Goal: Find specific page/section: Find specific page/section

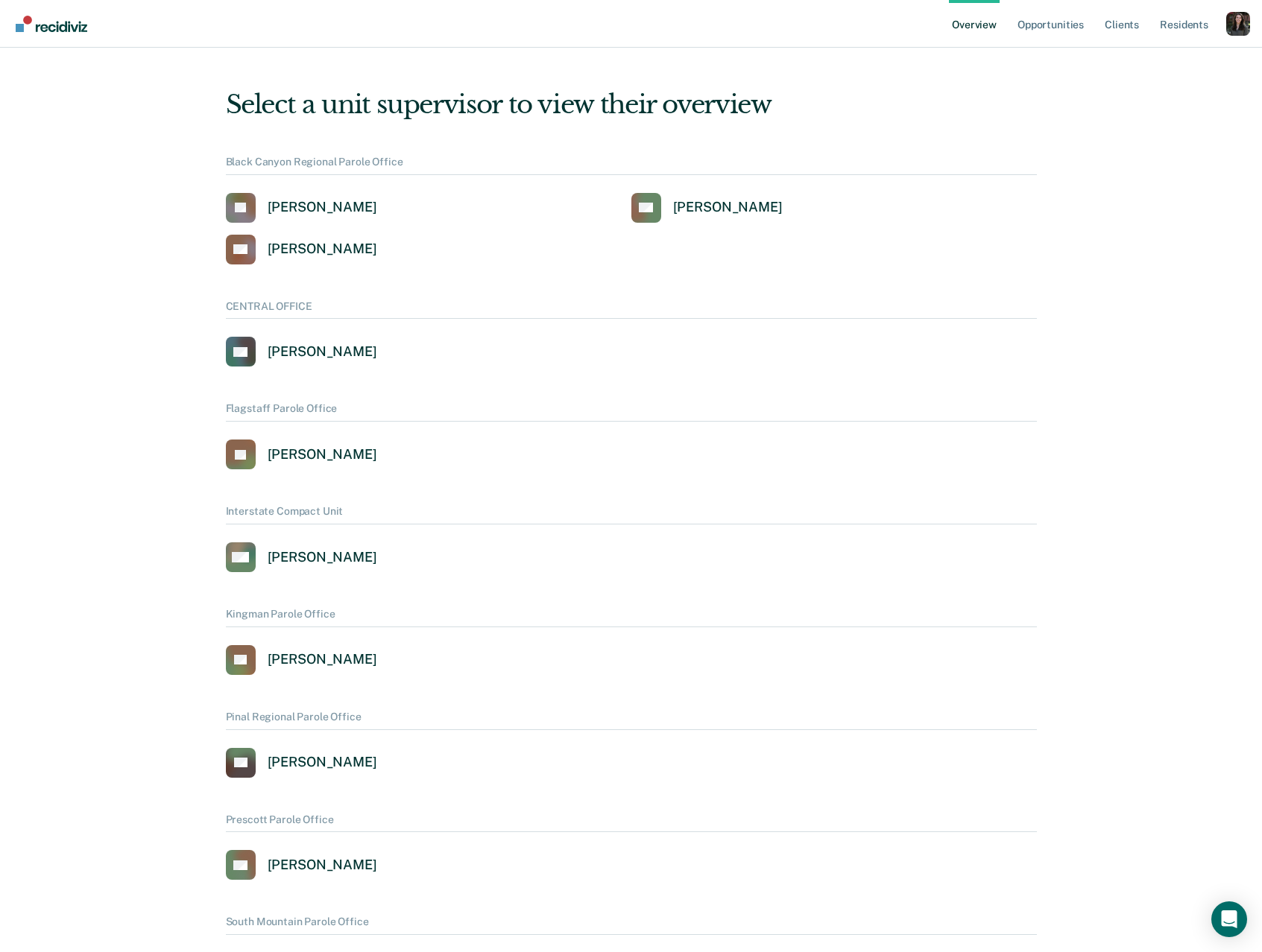
click at [1234, 28] on div "Profile dropdown button" at bounding box center [1238, 24] width 24 height 24
click at [1148, 66] on link "Profile" at bounding box center [1178, 68] width 96 height 12
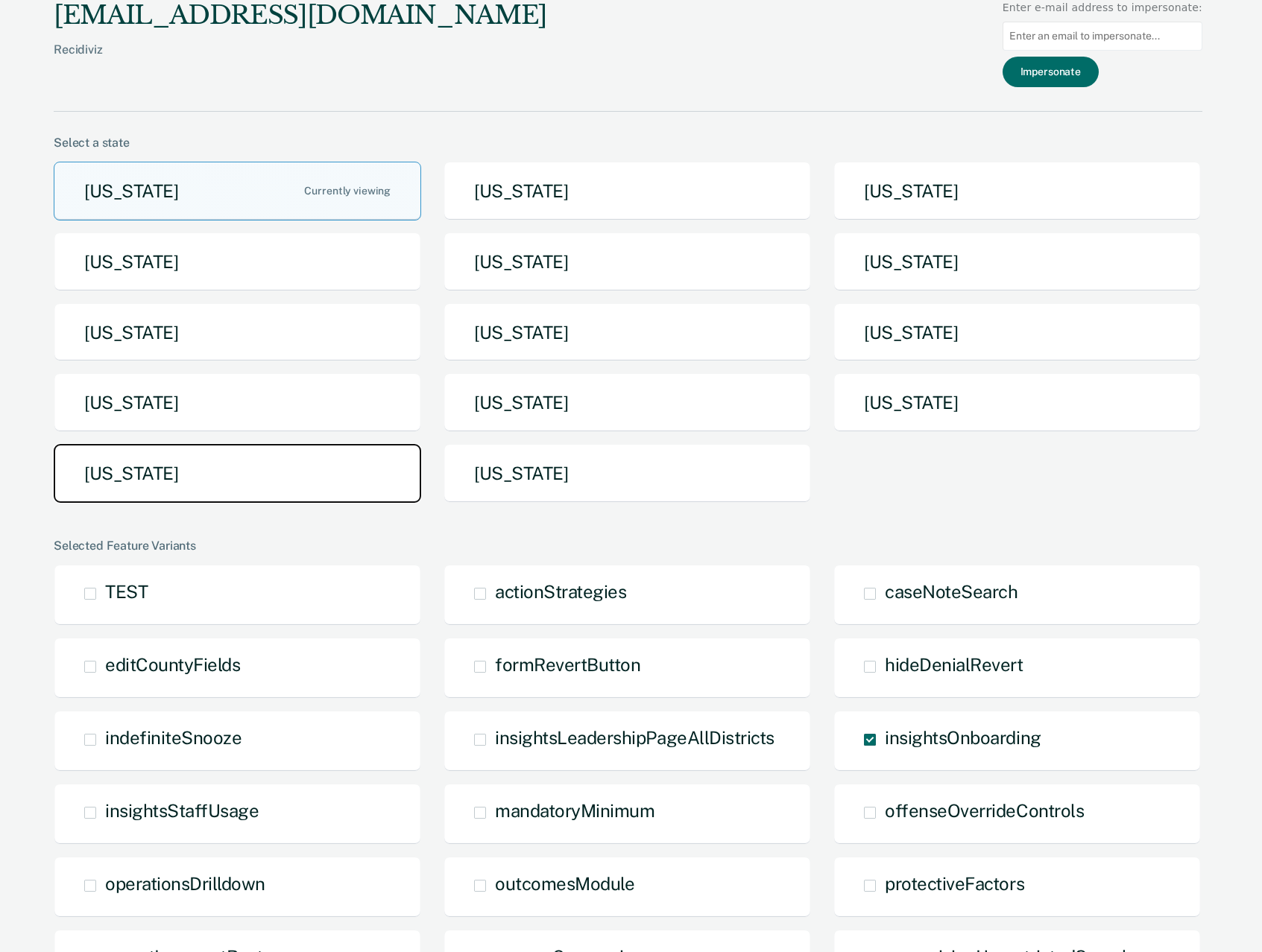
click at [187, 499] on button "[US_STATE]" at bounding box center [237, 474] width 367 height 59
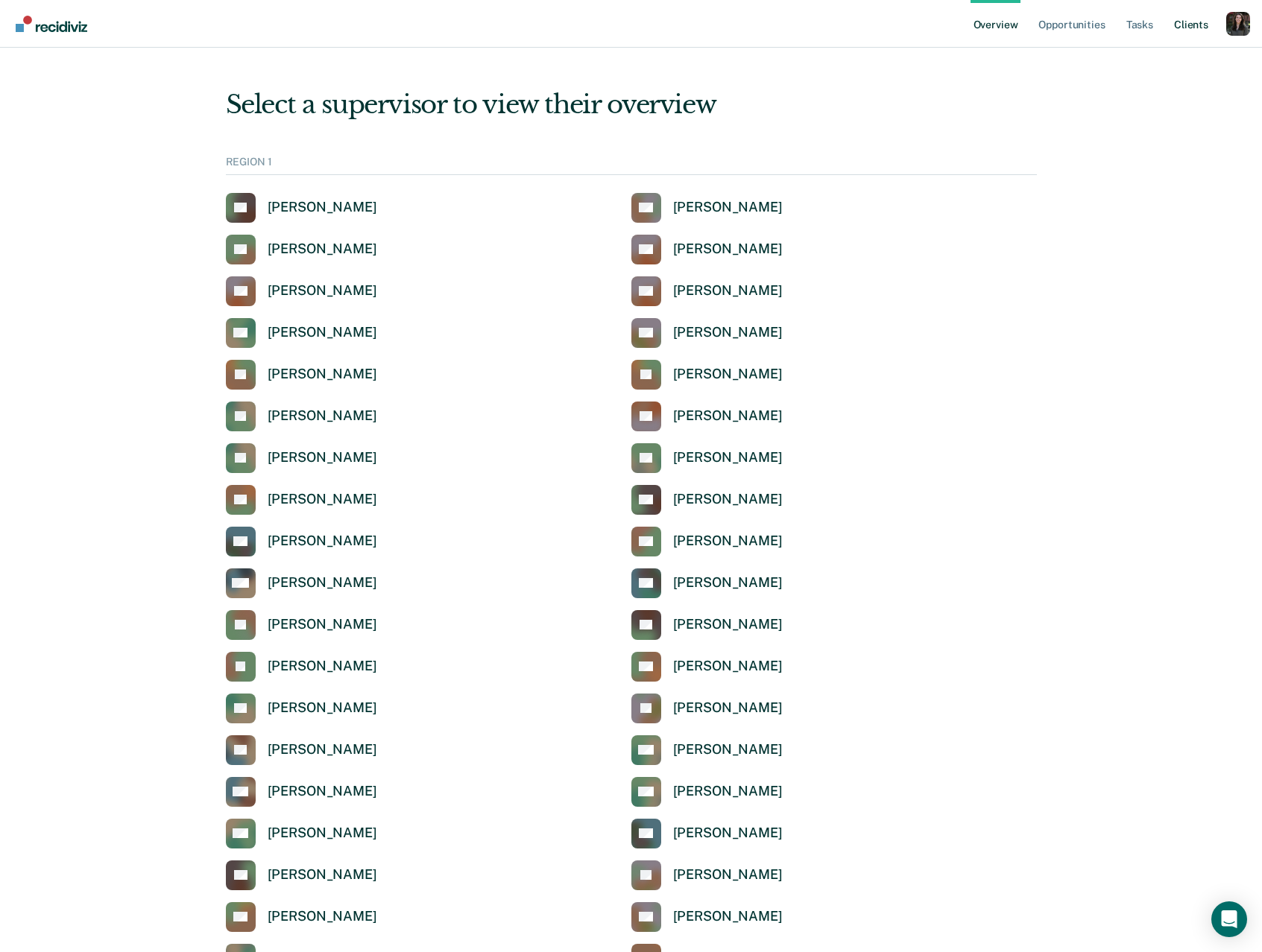
click at [1204, 27] on link "Client s" at bounding box center [1190, 24] width 40 height 48
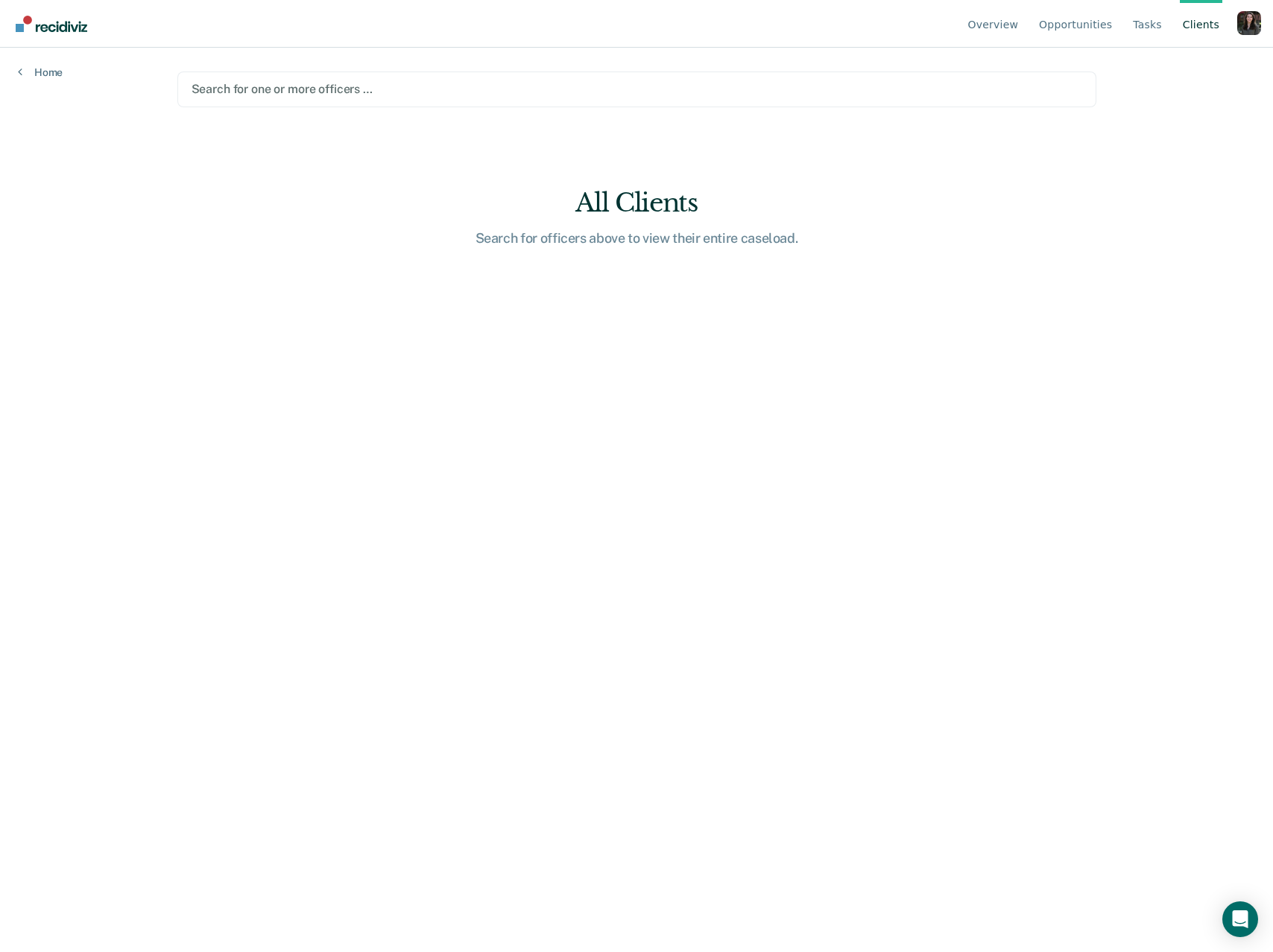
paste input "[PERSON_NAME]"
type input "[PERSON_NAME]"
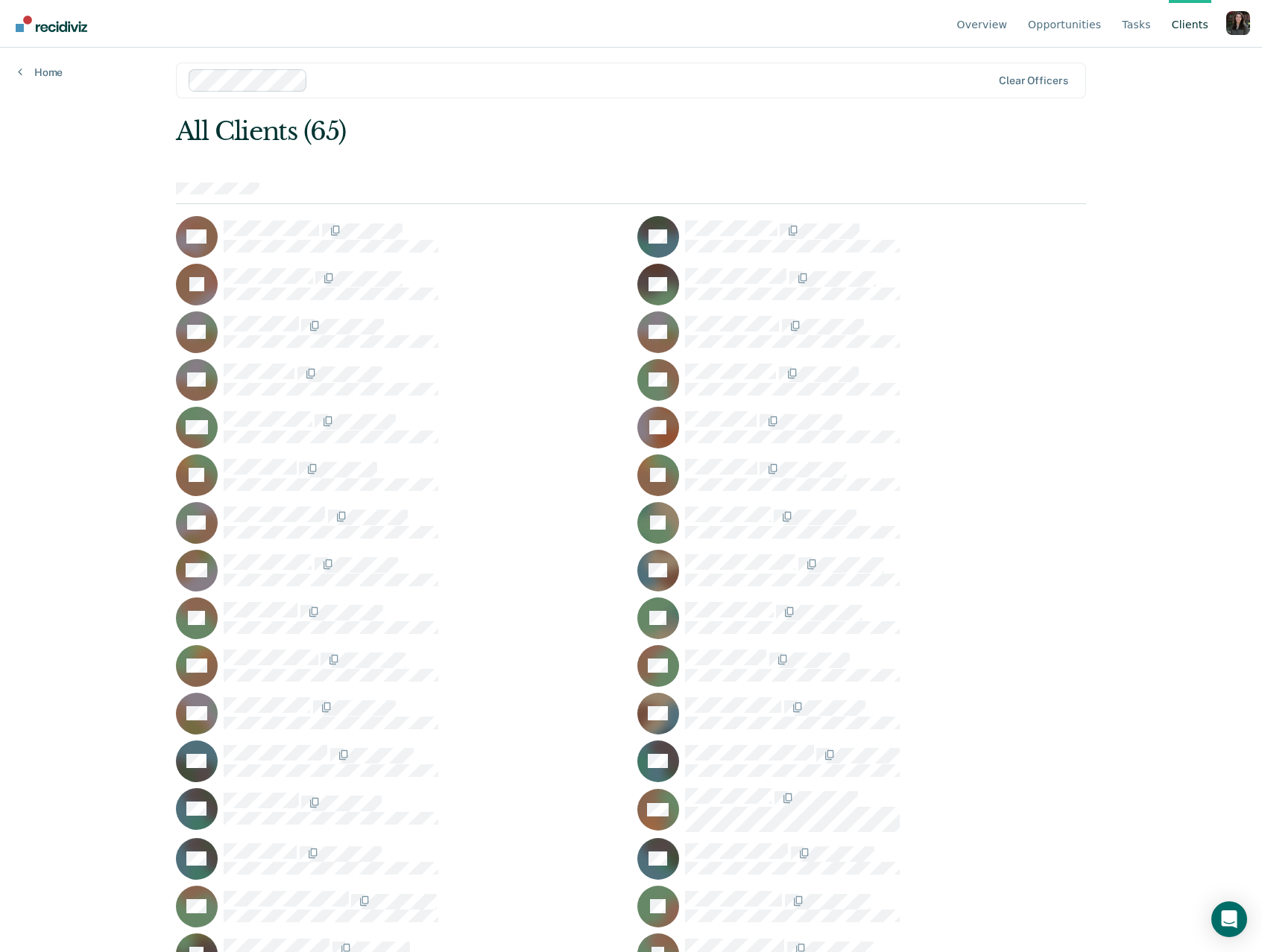
scroll to position [19, 0]
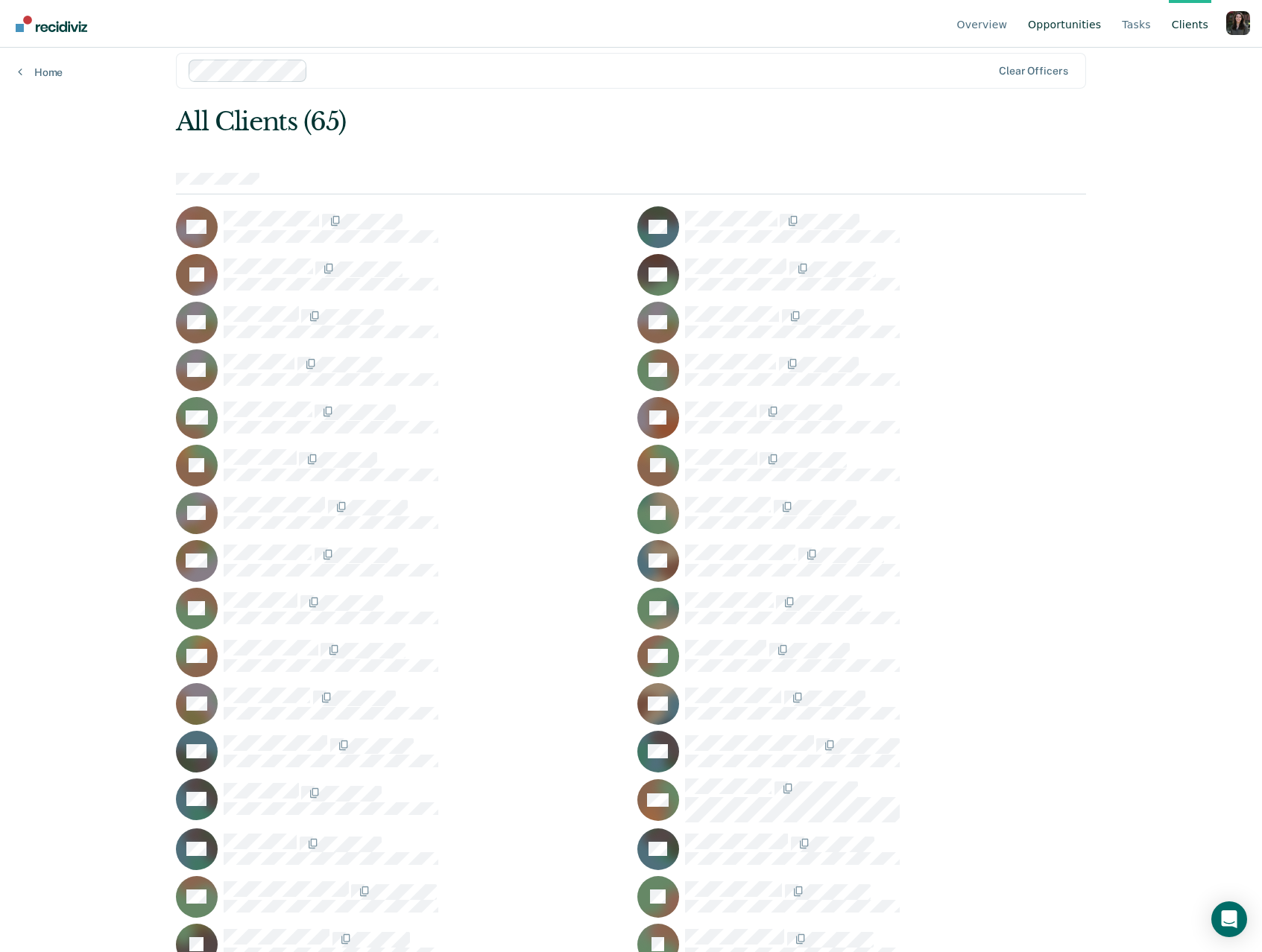
click at [1063, 19] on link "Opportunities" at bounding box center [1064, 24] width 79 height 48
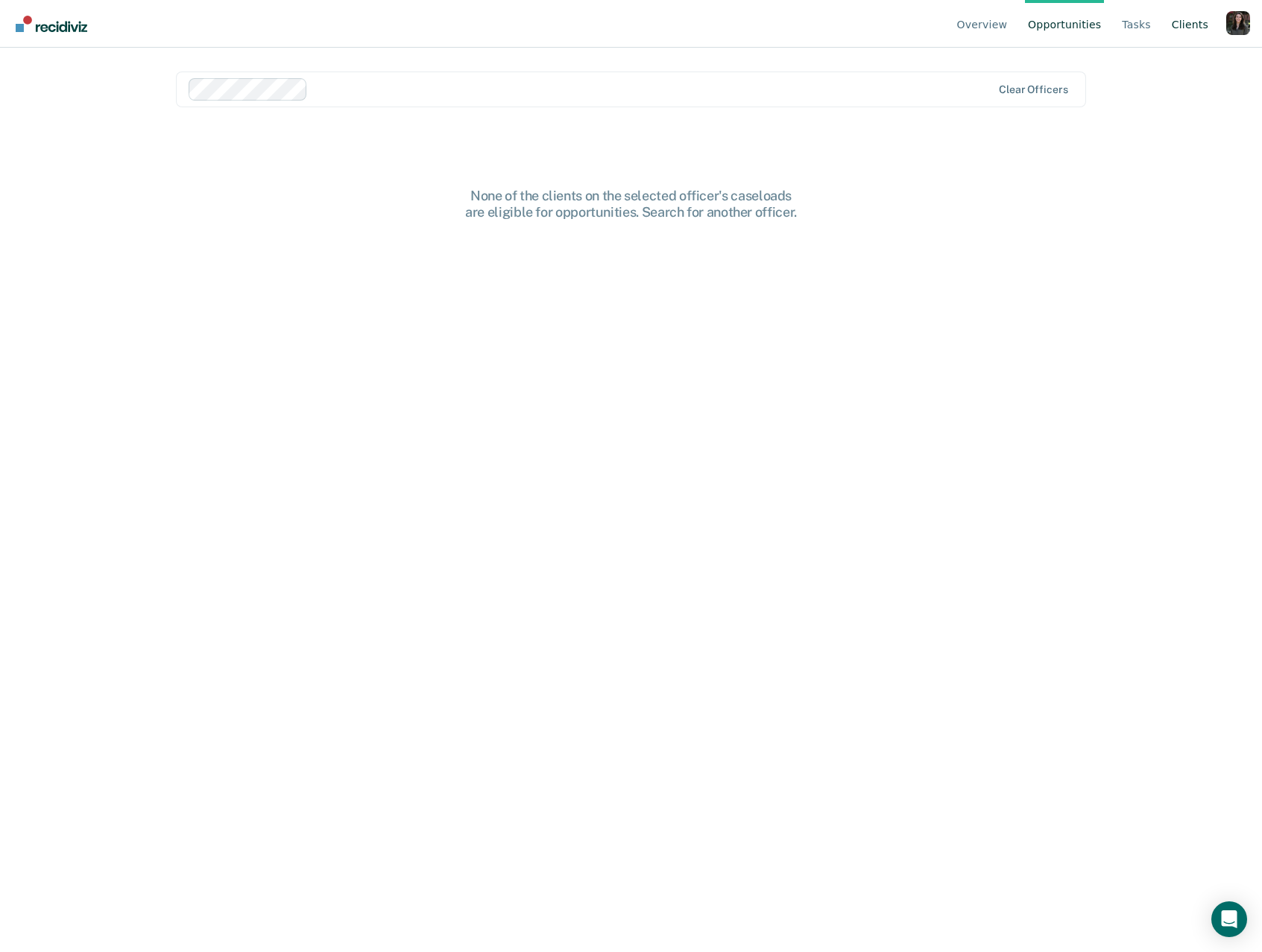
click at [1173, 28] on link "Client s" at bounding box center [1189, 24] width 42 height 48
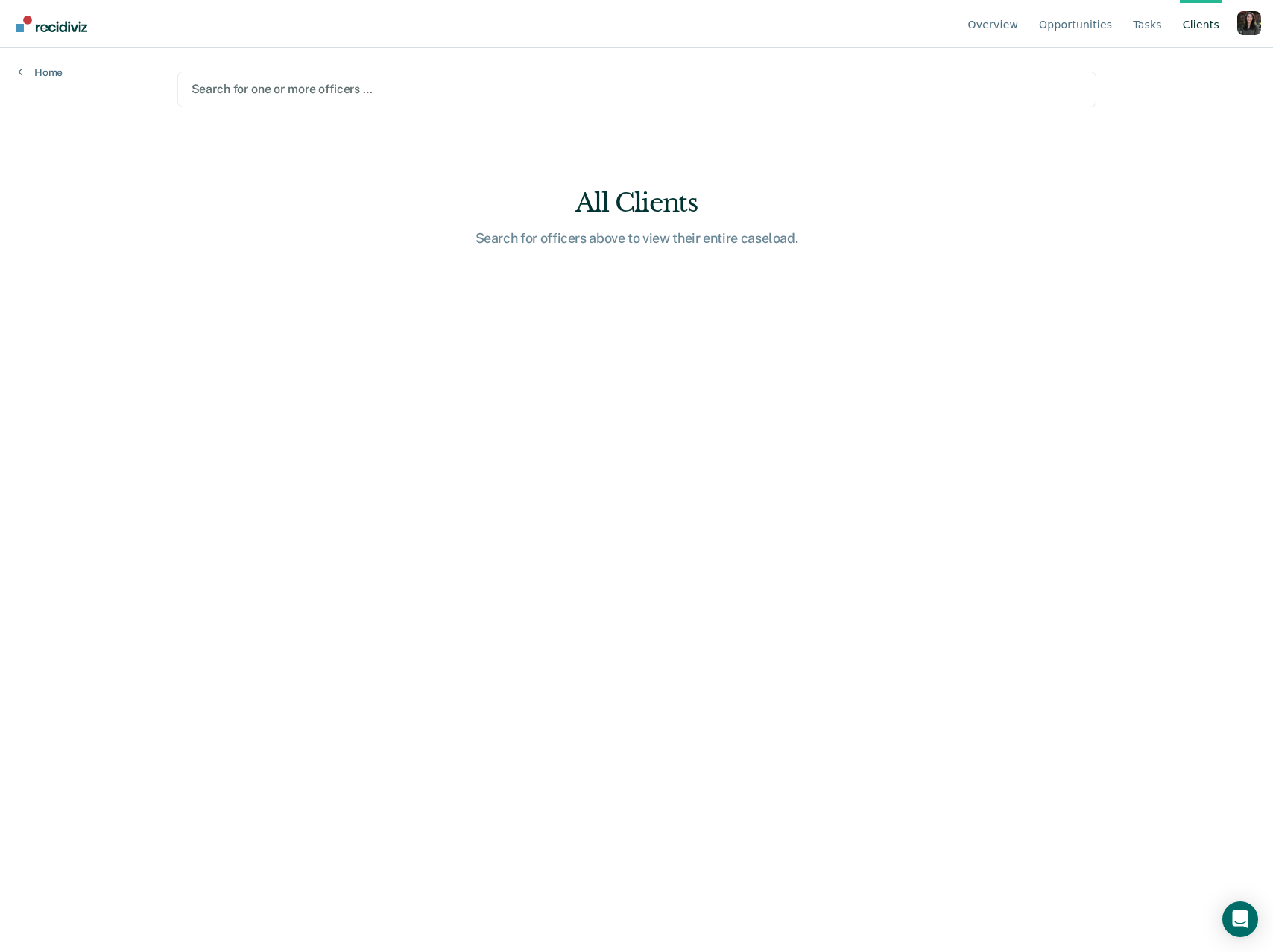
click at [294, 92] on div at bounding box center [636, 89] width 891 height 17
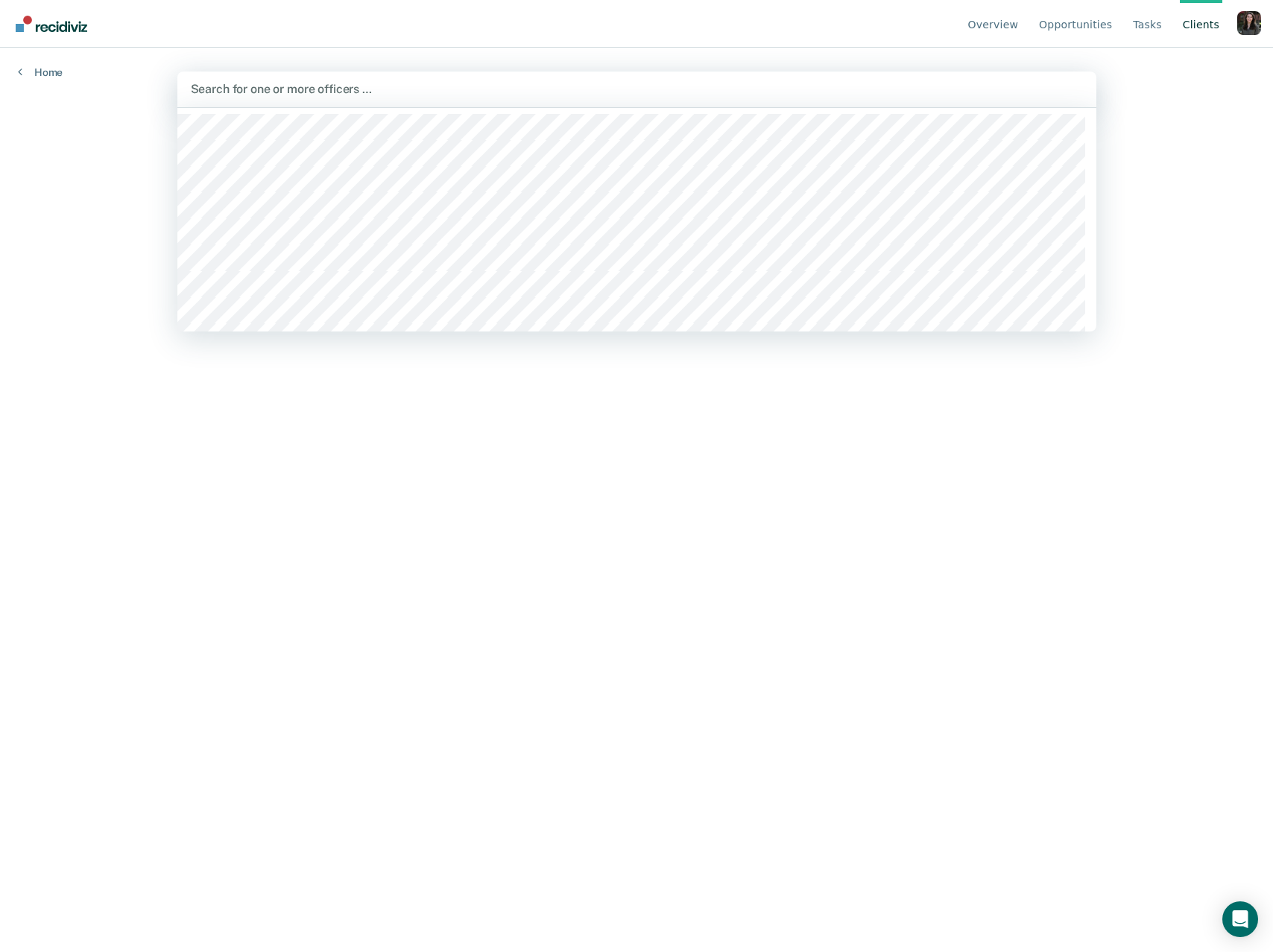
paste input "PILLOW"
type input "PILLOW"
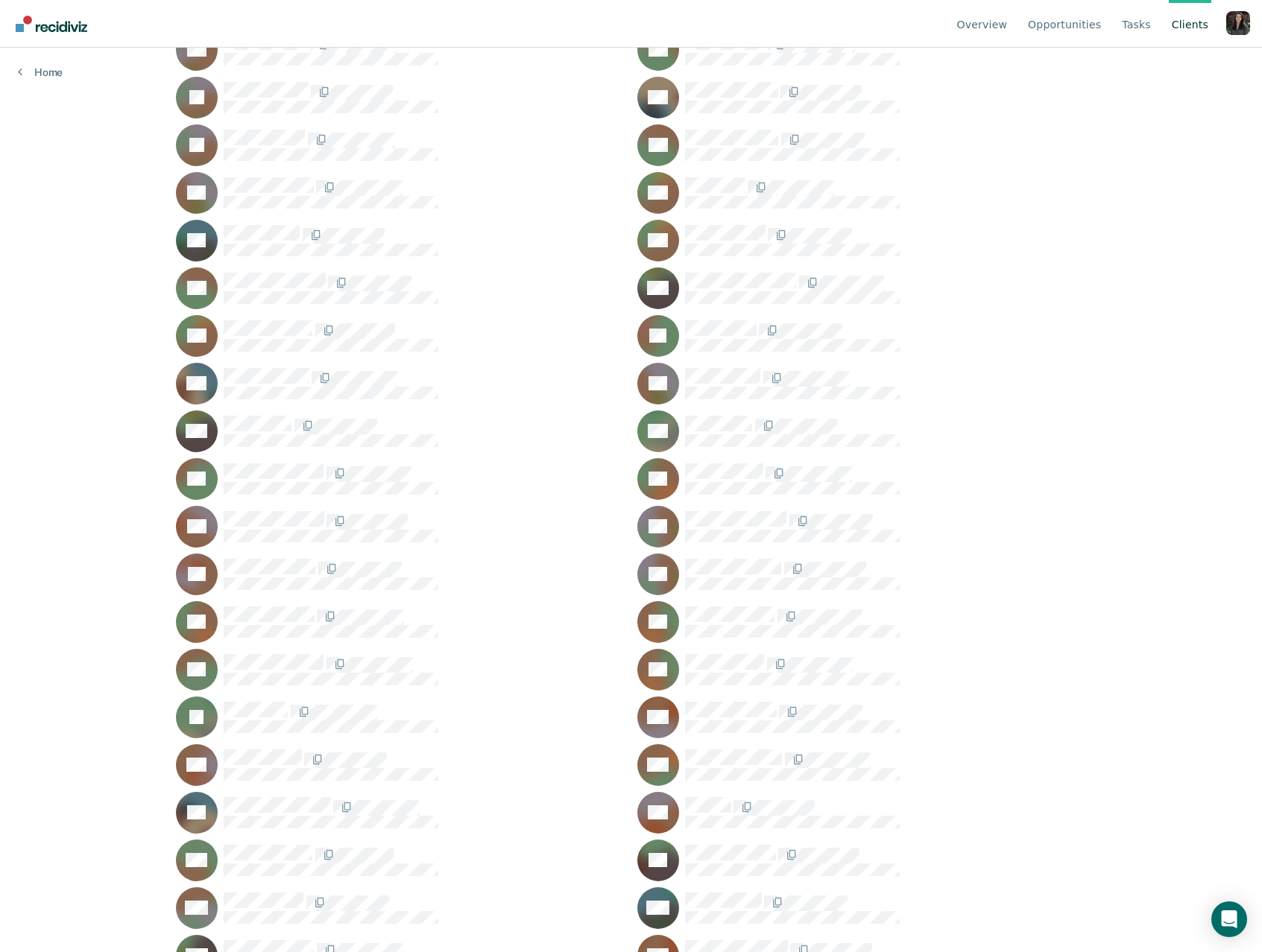
scroll to position [2698, 0]
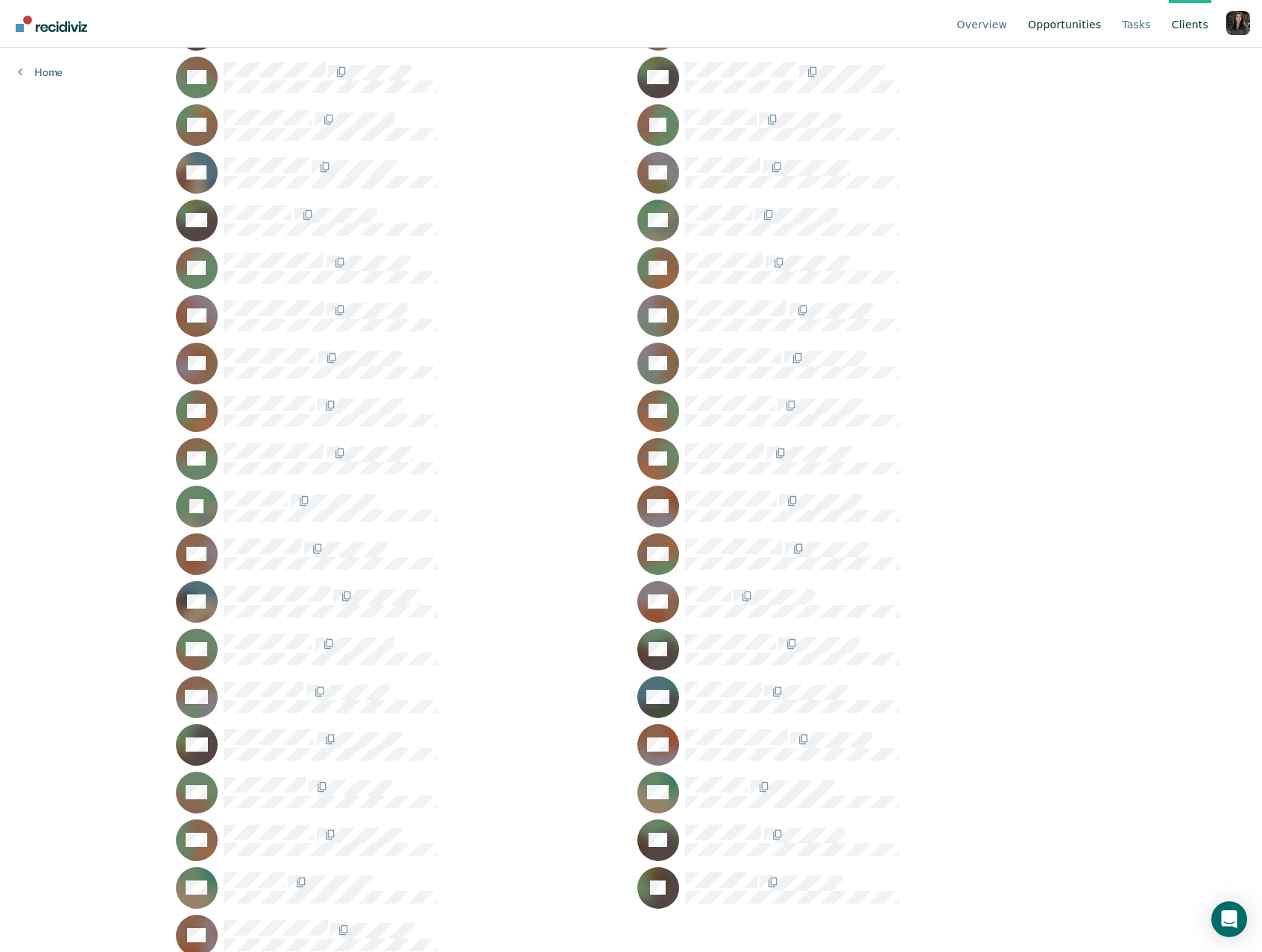
click at [1066, 24] on link "Opportunities" at bounding box center [1064, 24] width 79 height 48
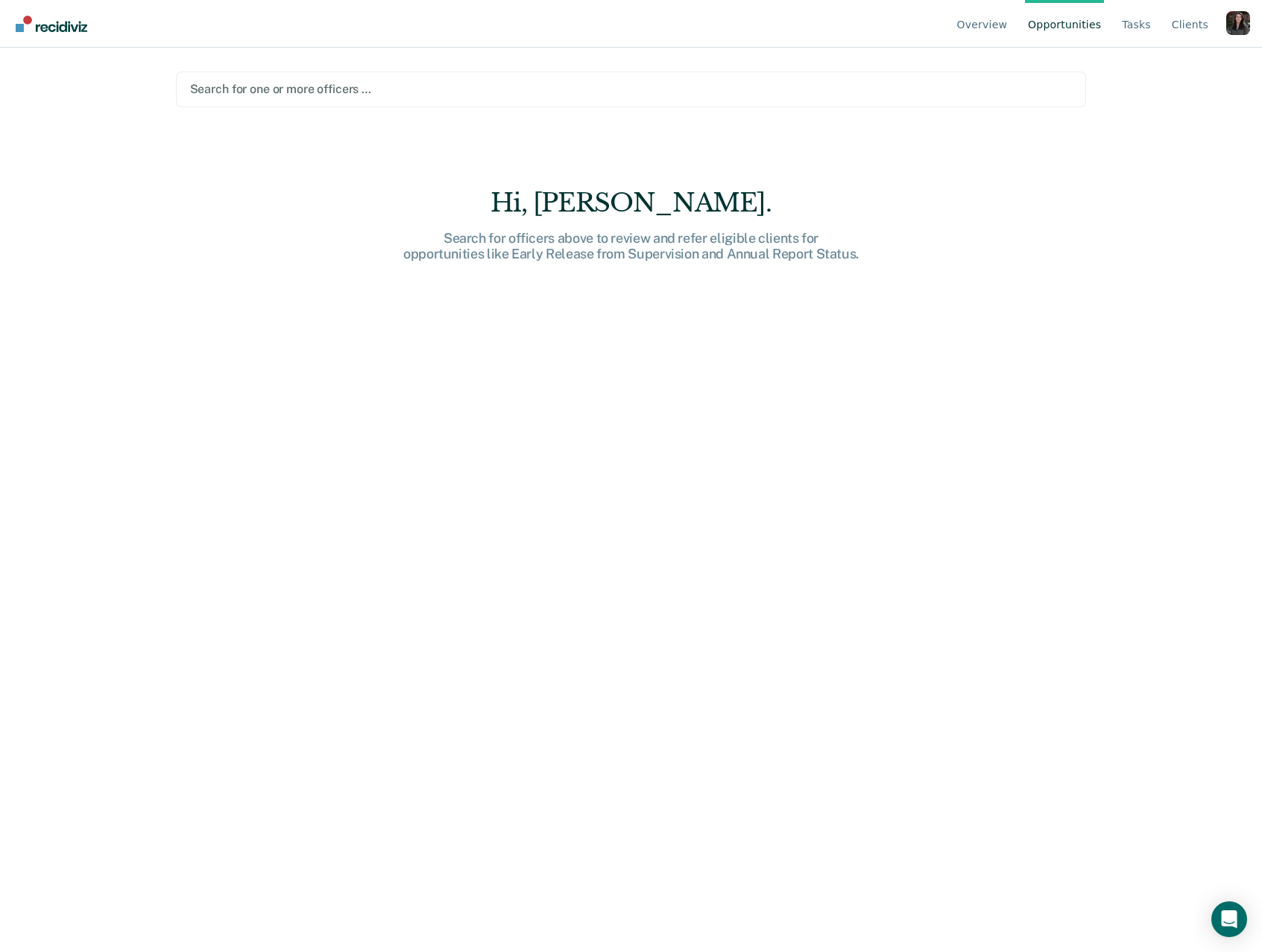
click at [283, 92] on div at bounding box center [631, 89] width 882 height 17
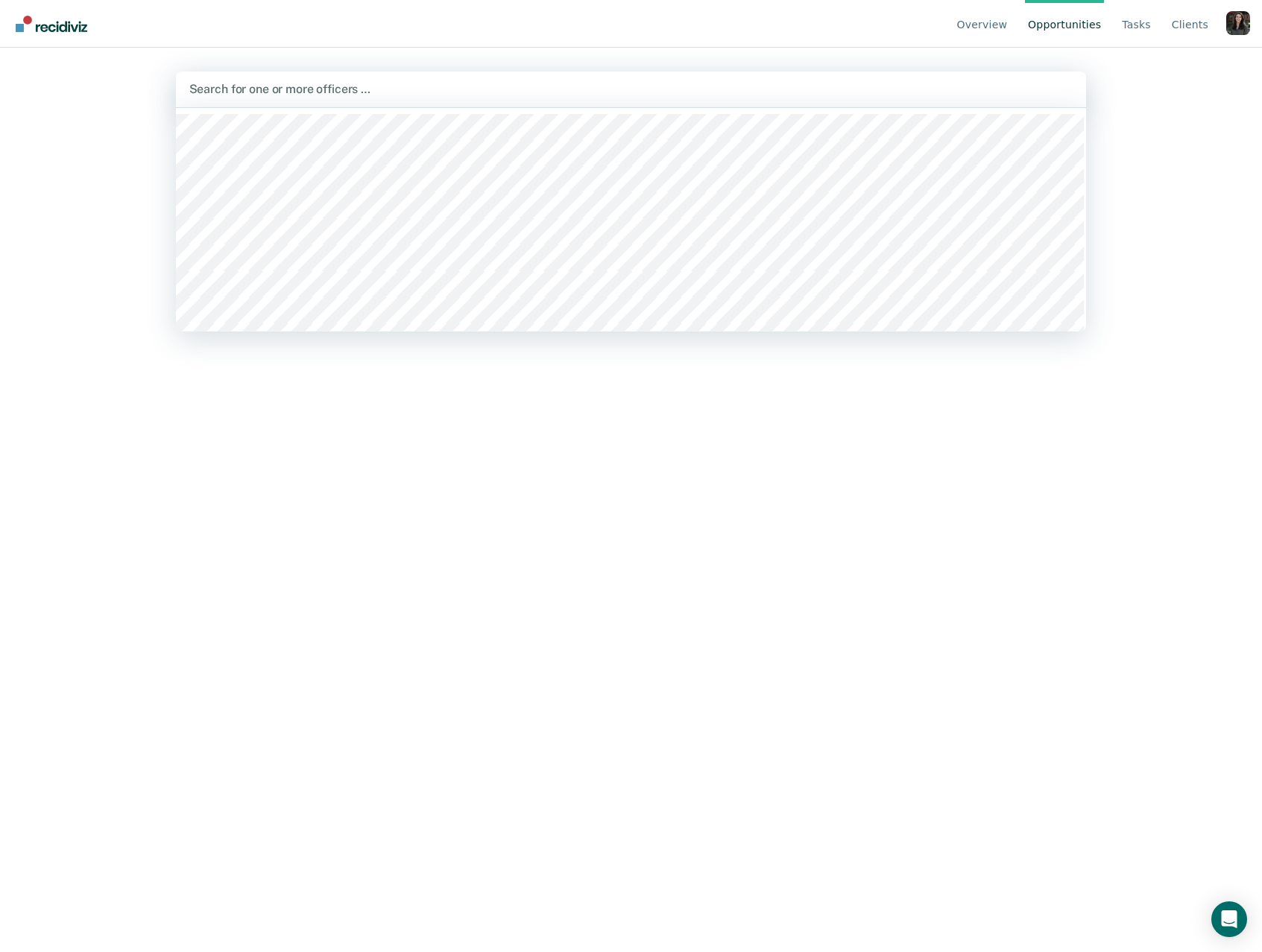
paste input "[PERSON_NAME]"
type input "[PERSON_NAME]"
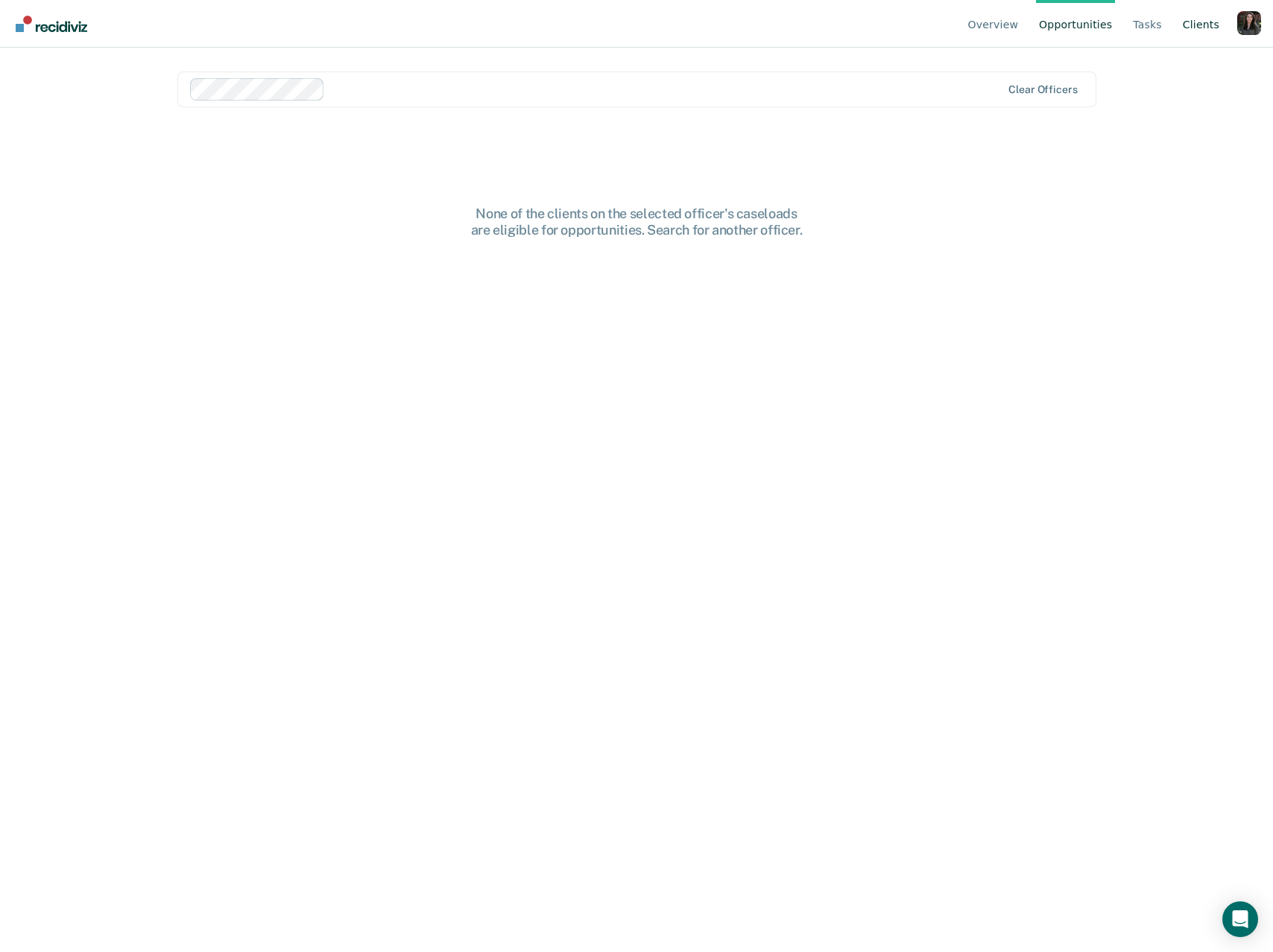
click at [1201, 23] on link "Client s" at bounding box center [1200, 24] width 42 height 48
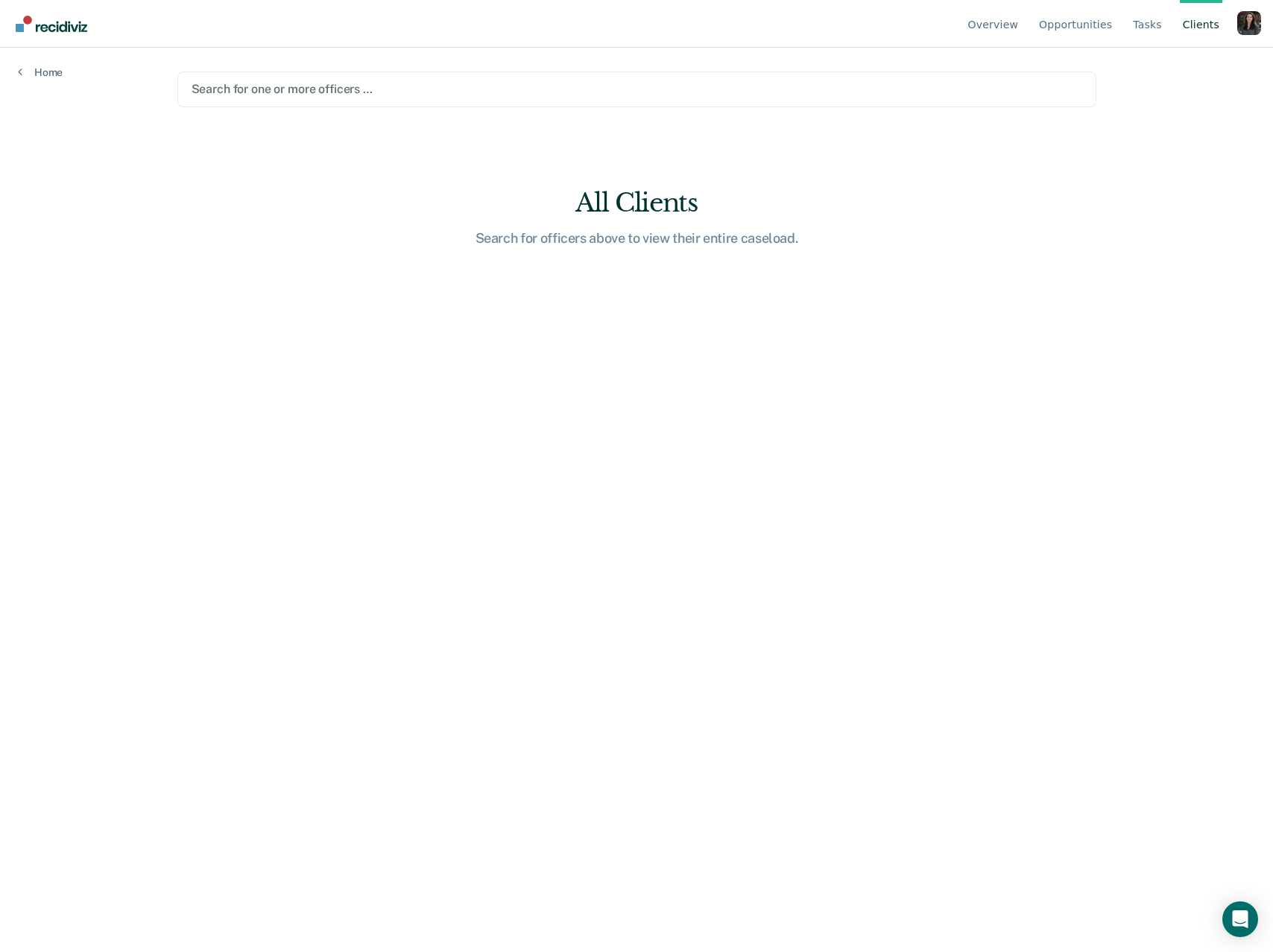
click at [309, 93] on div at bounding box center [636, 89] width 891 height 17
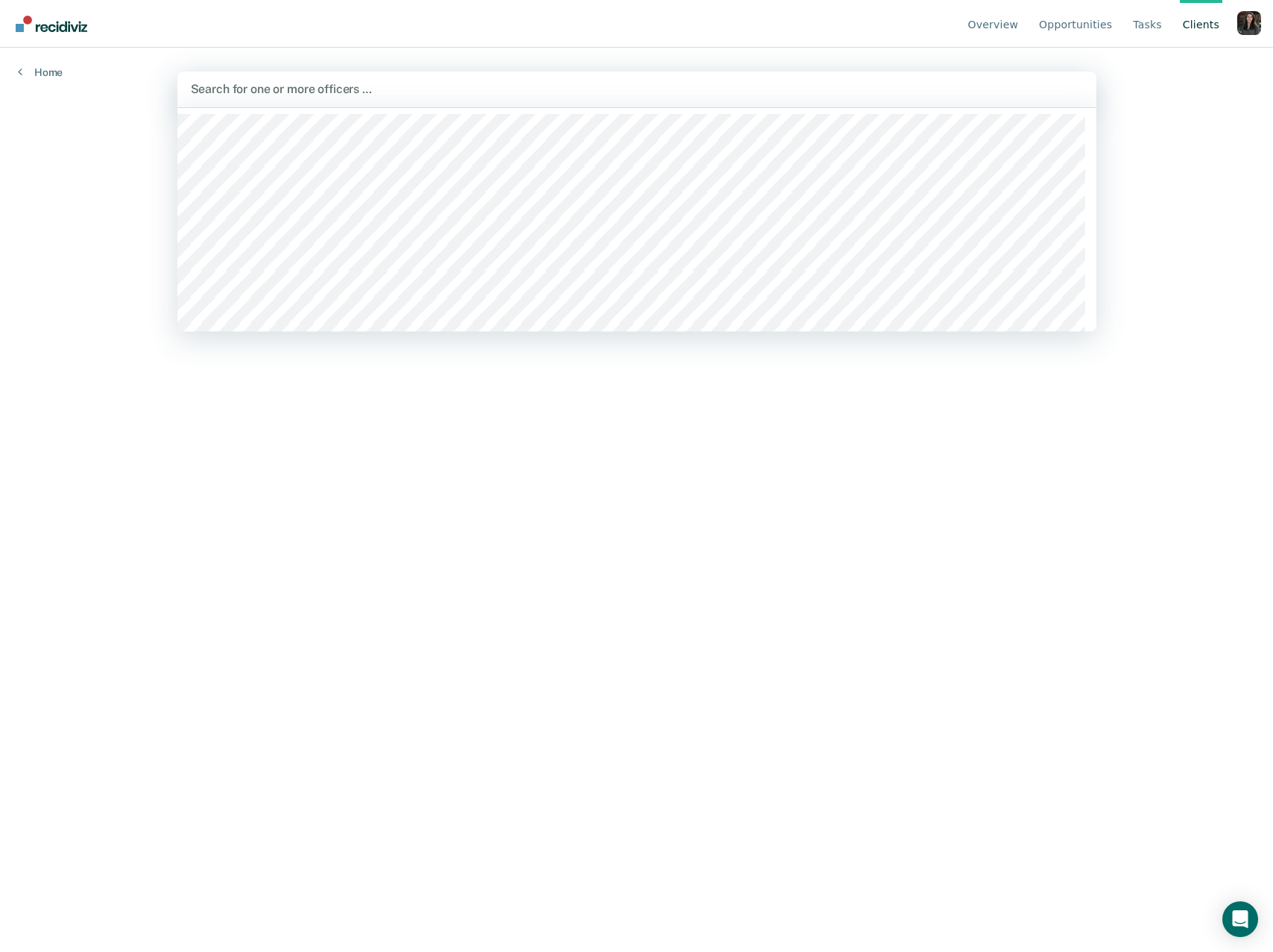
paste input "BROADWAY"
type input "BROADWAY"
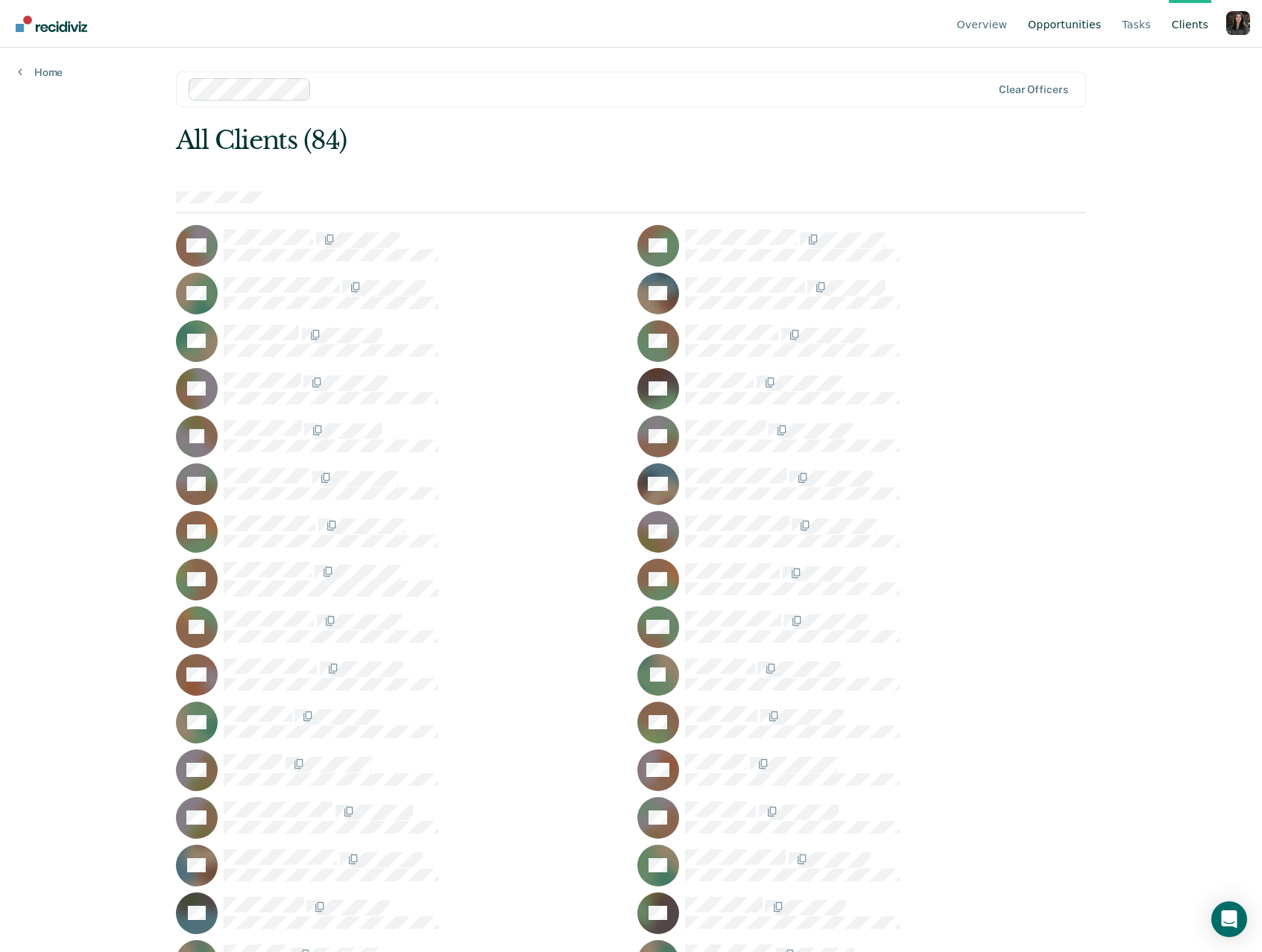
click at [1052, 12] on link "Opportunities" at bounding box center [1064, 24] width 79 height 48
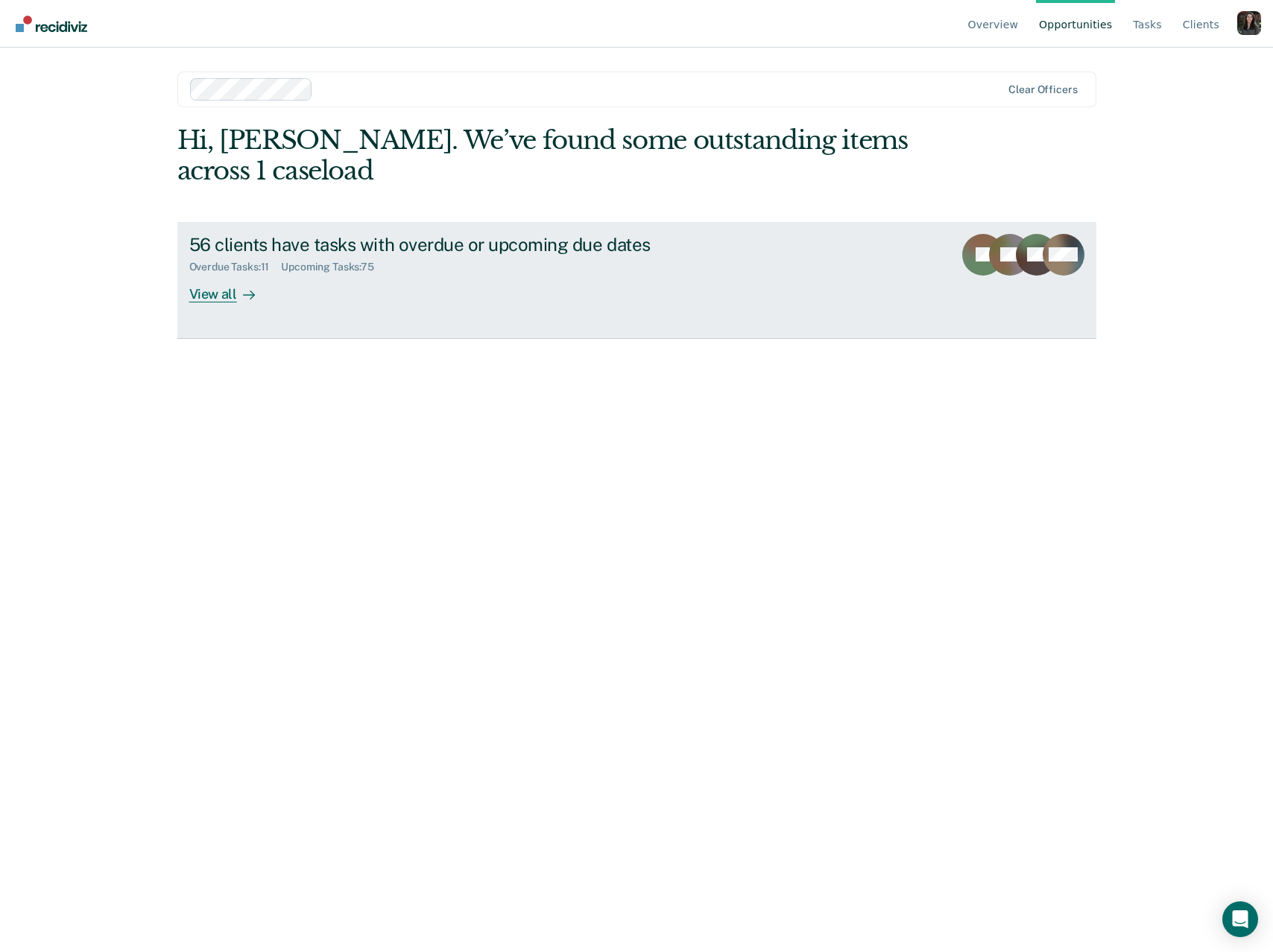
click at [588, 276] on div "56 clients have tasks with overdue or upcoming due dates Overdue Tasks : 11 Upc…" at bounding box center [468, 267] width 558 height 69
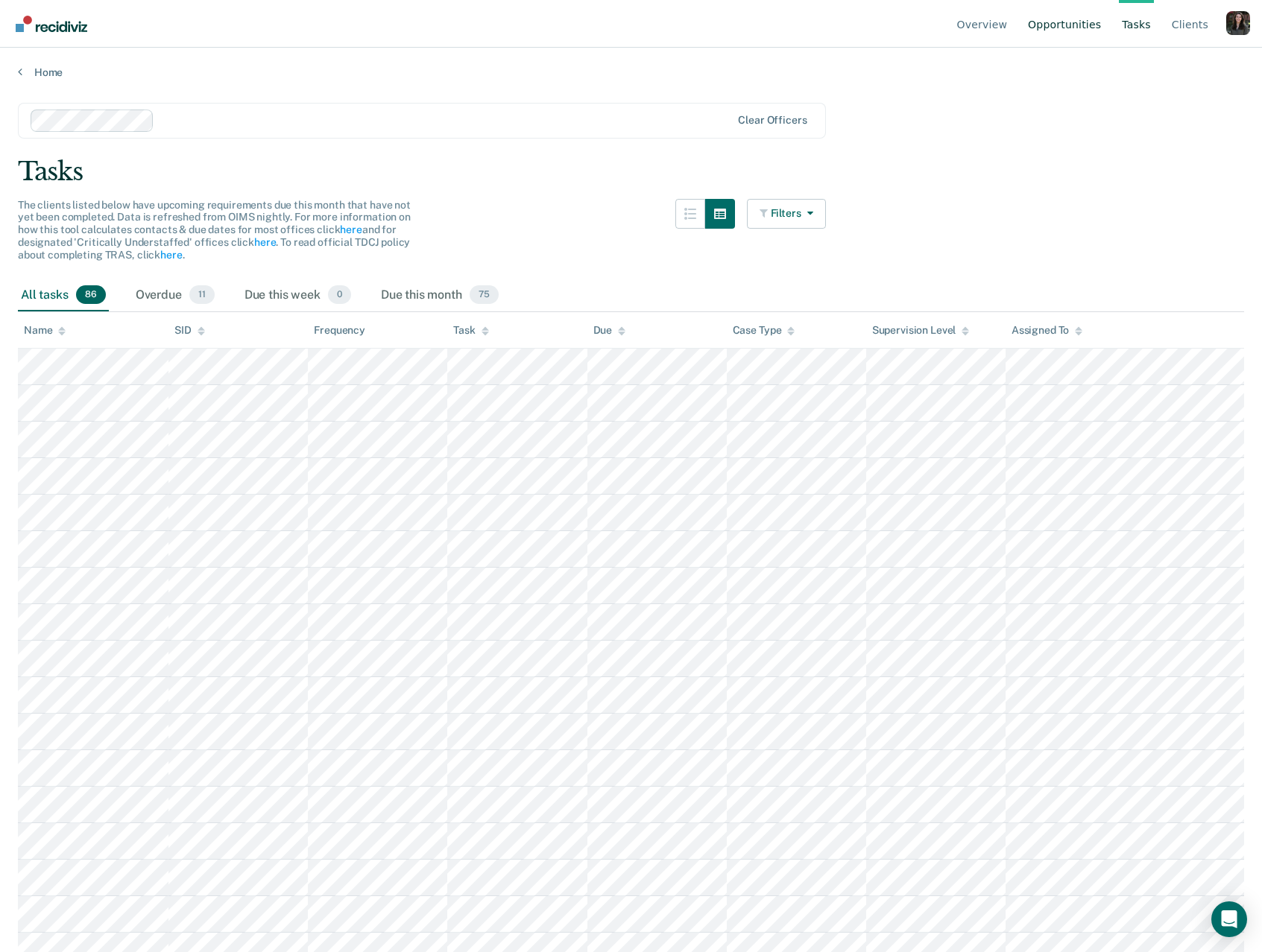
click at [1054, 25] on link "Opportunities" at bounding box center [1064, 24] width 79 height 48
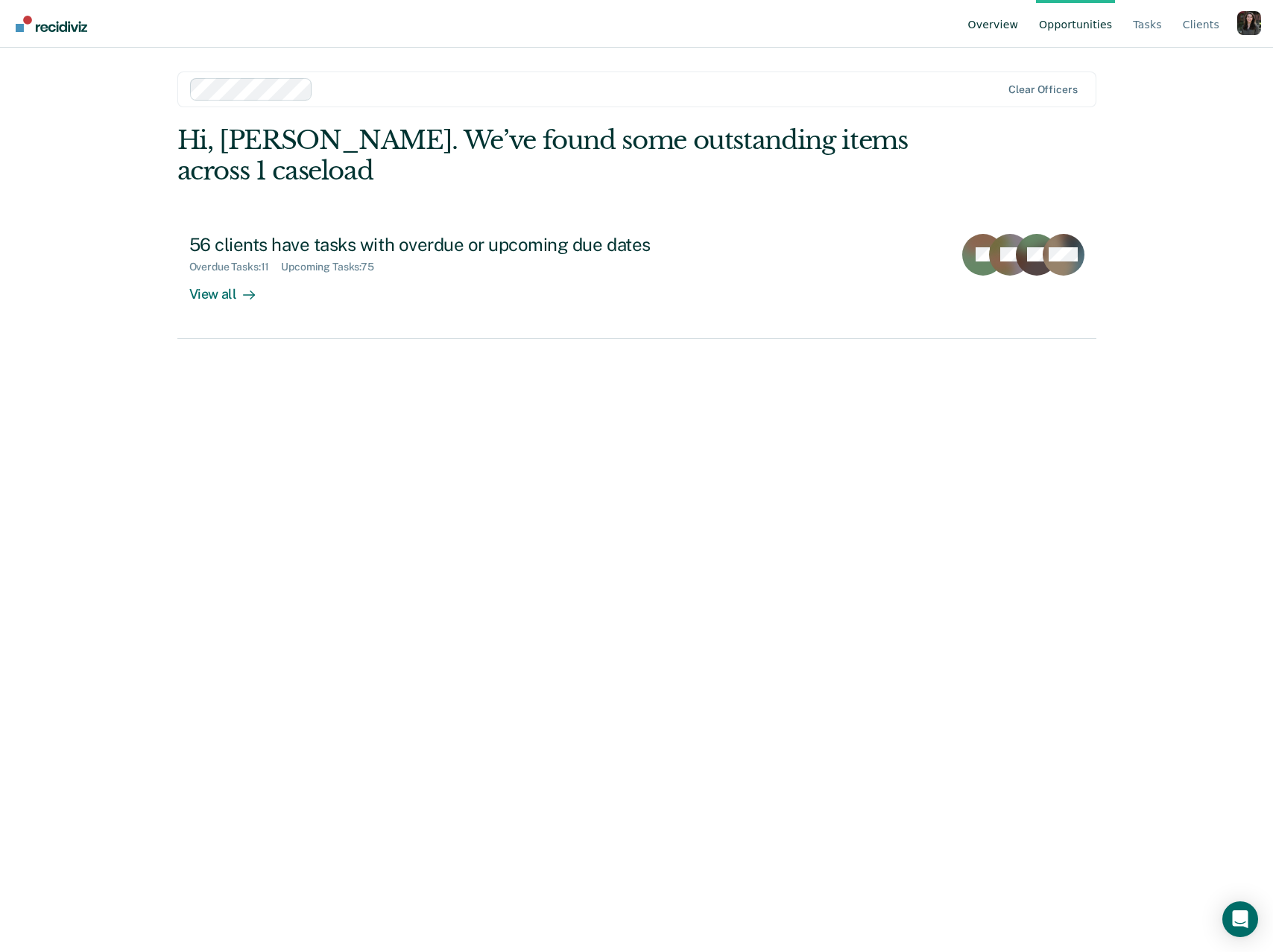
click at [979, 27] on link "Overview" at bounding box center [993, 24] width 56 height 48
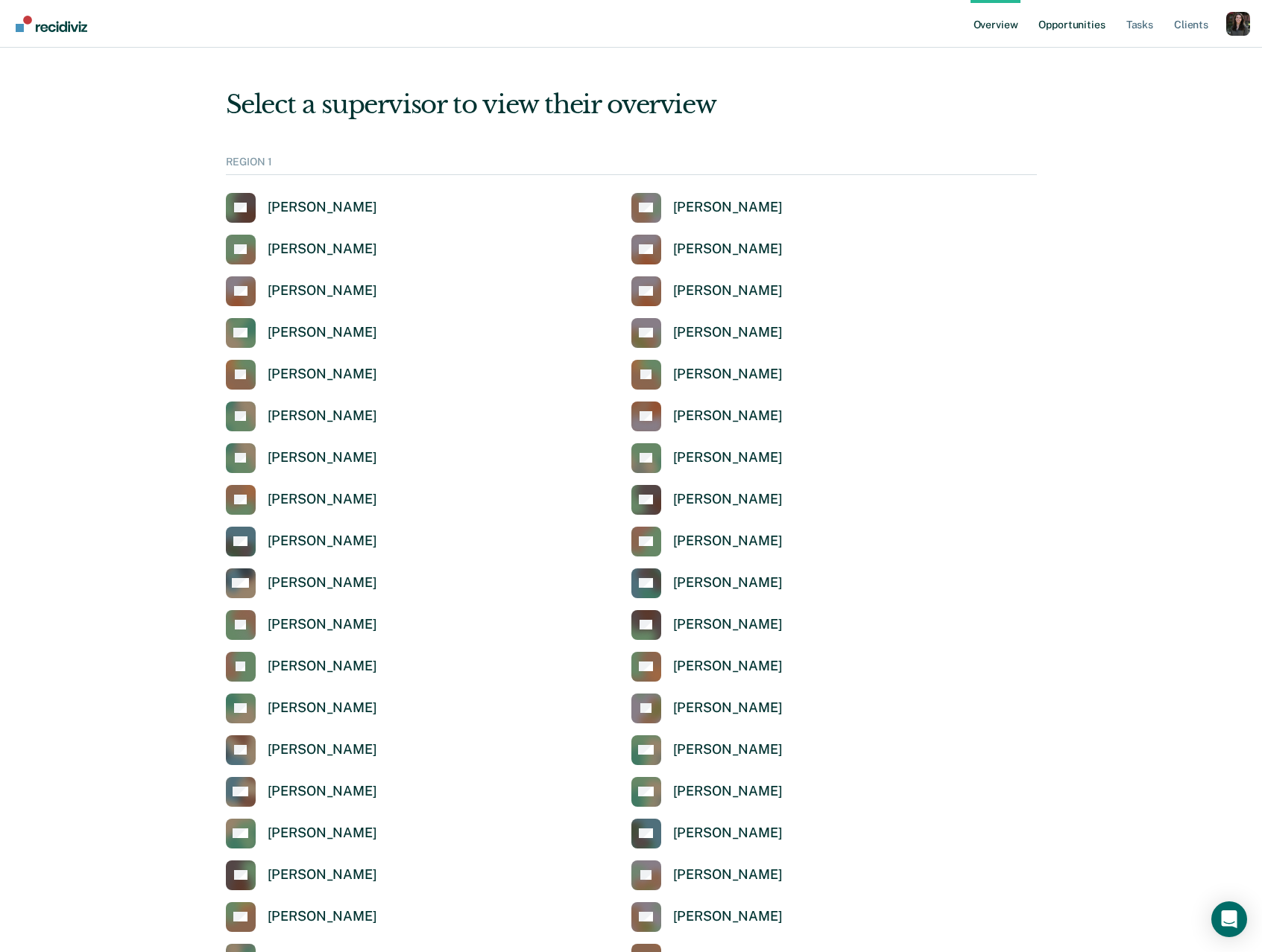
click at [1100, 28] on link "Opportunities" at bounding box center [1071, 24] width 73 height 48
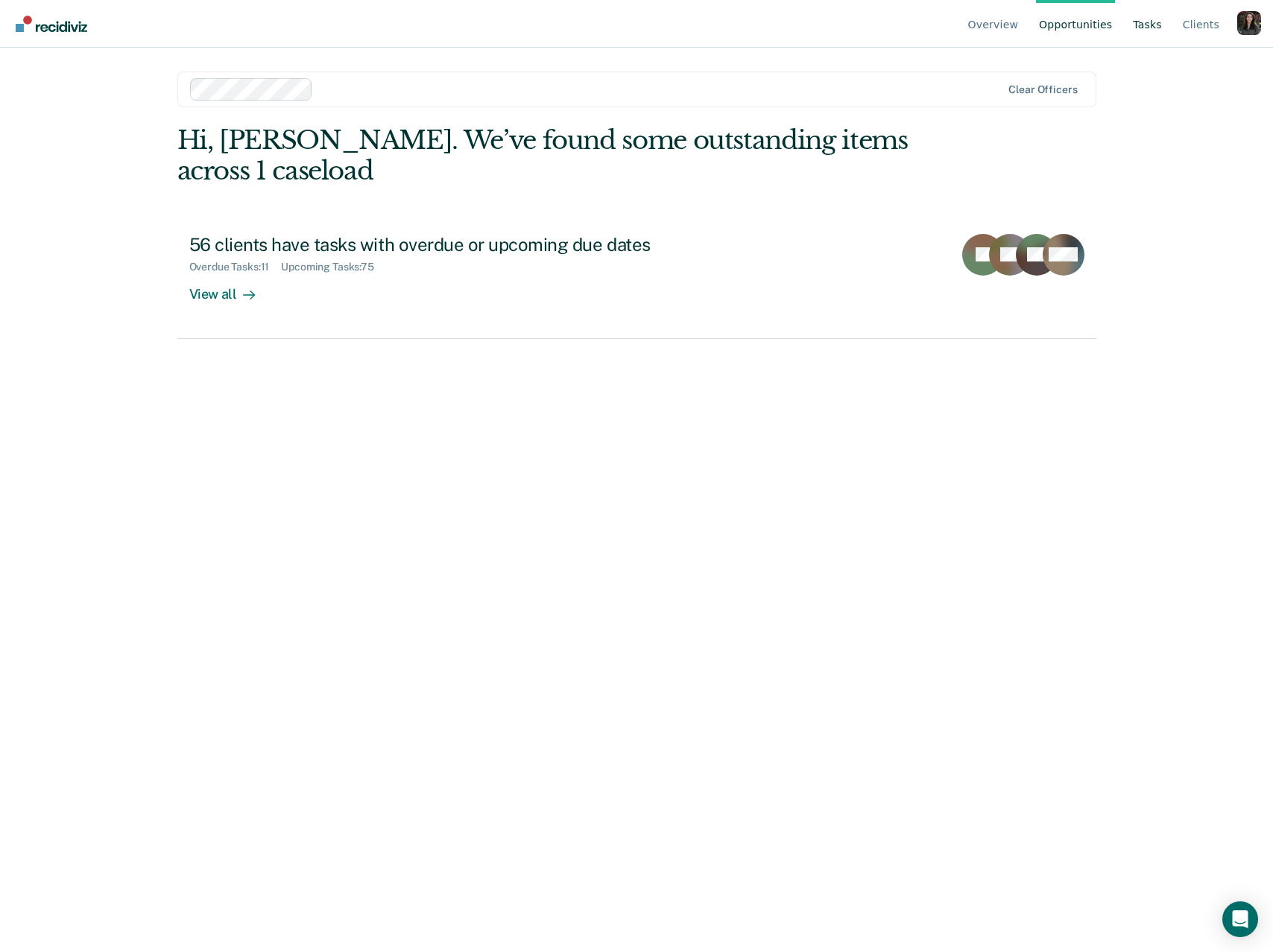
click at [1149, 25] on link "Tasks" at bounding box center [1147, 24] width 35 height 48
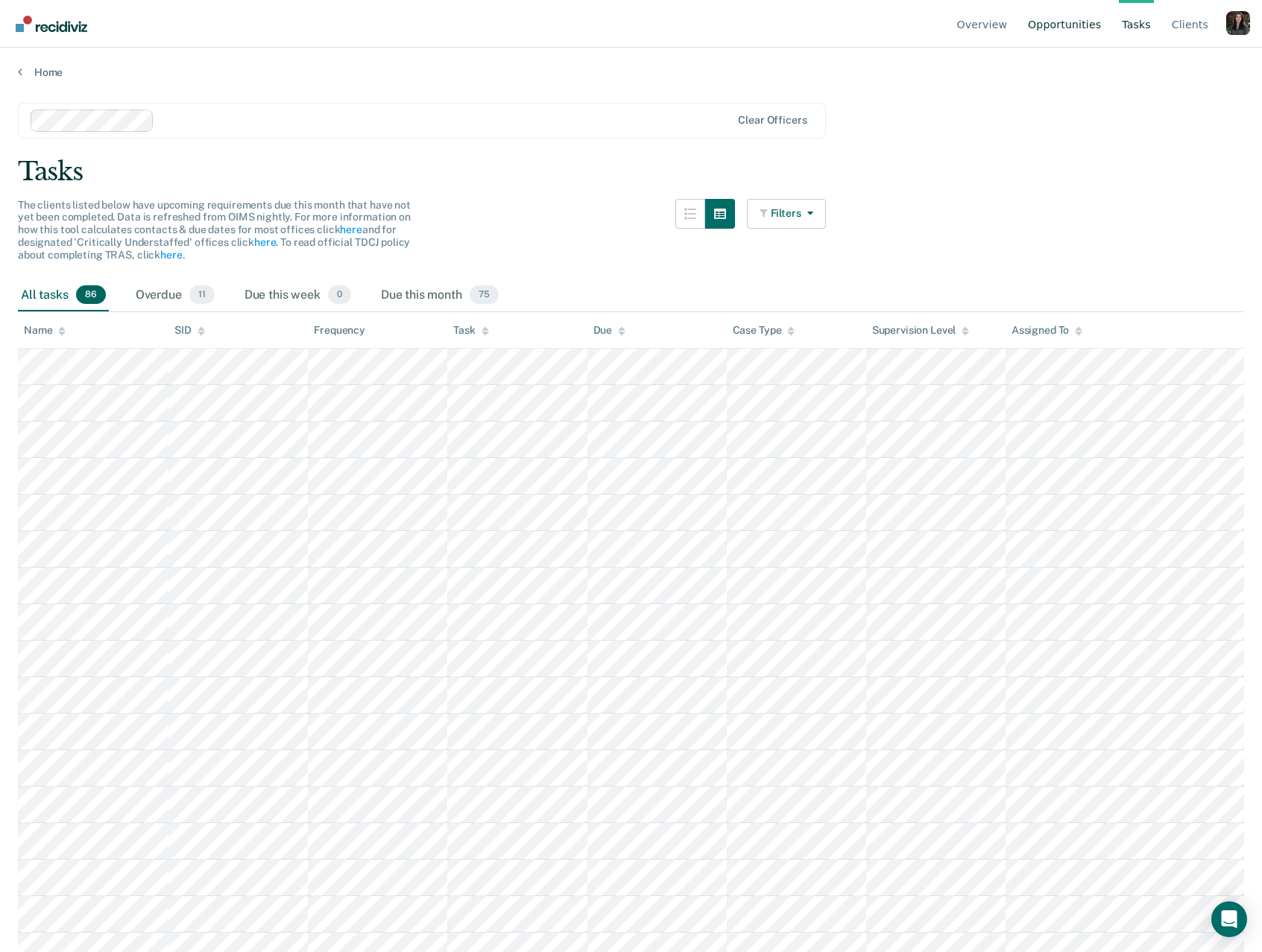
click at [1066, 24] on link "Opportunities" at bounding box center [1064, 24] width 79 height 48
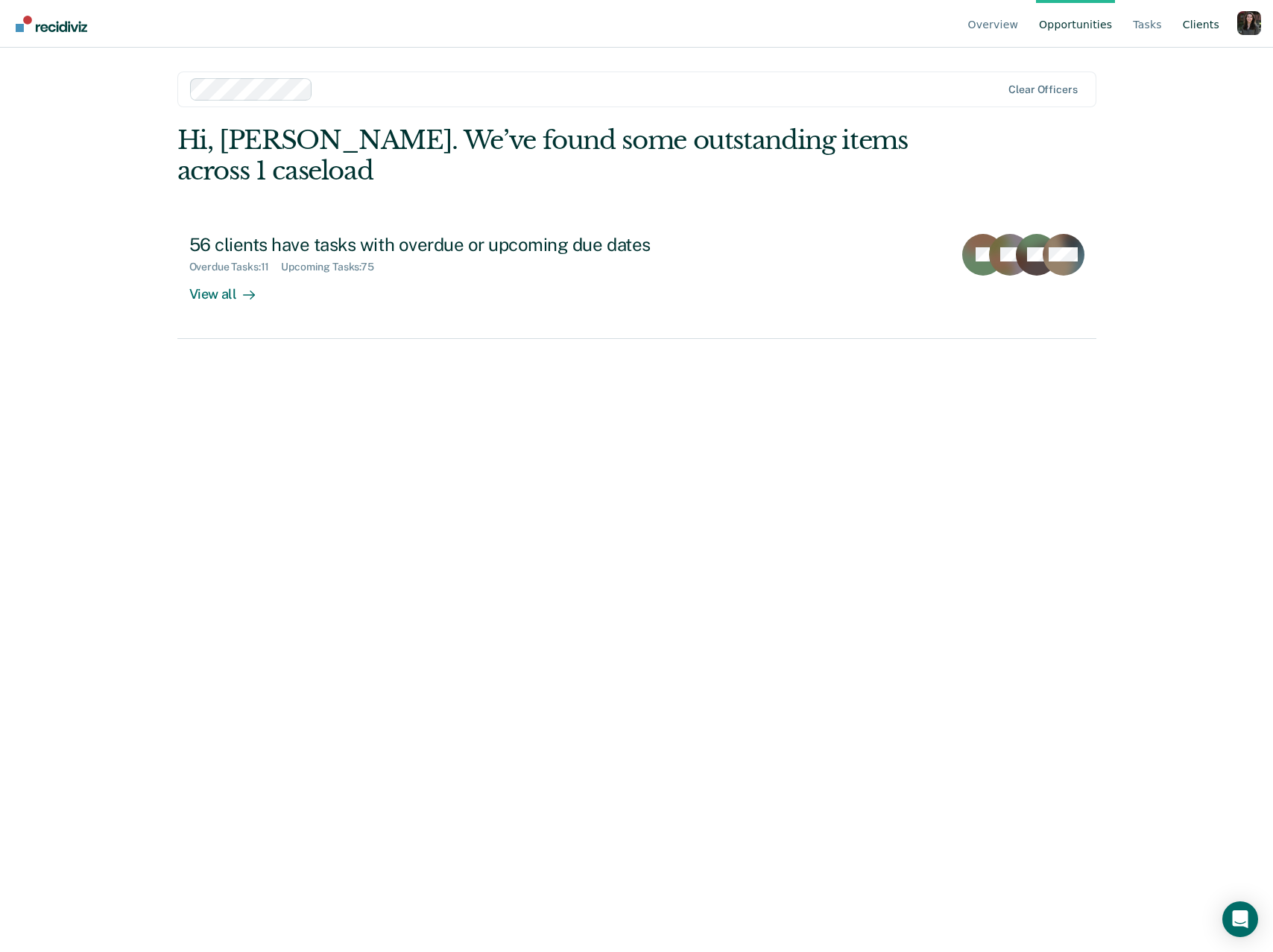
click at [1187, 29] on link "Client s" at bounding box center [1200, 24] width 42 height 48
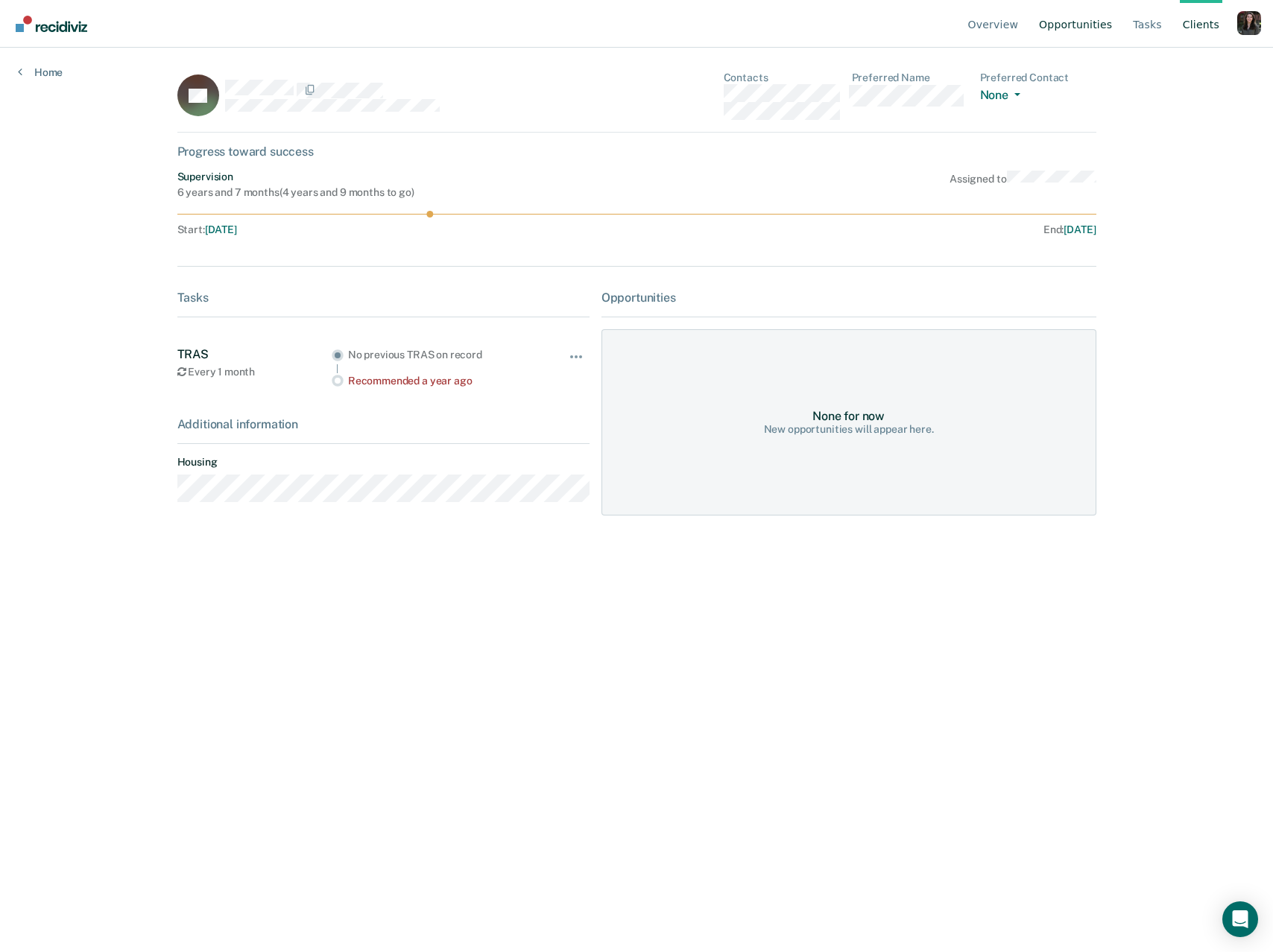
click at [1061, 29] on link "Opportunities" at bounding box center [1075, 24] width 79 height 48
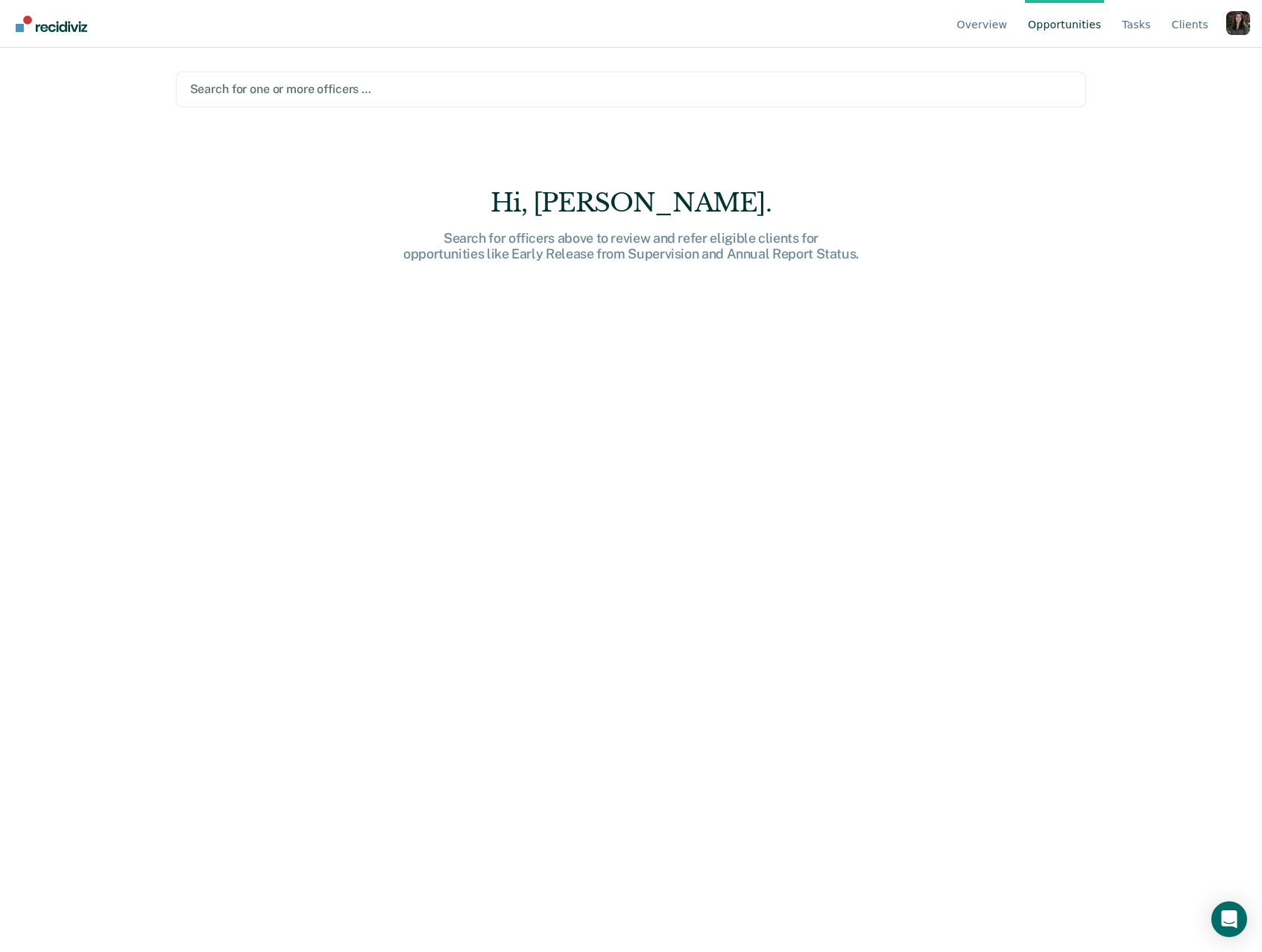
click at [301, 91] on div at bounding box center [631, 89] width 882 height 17
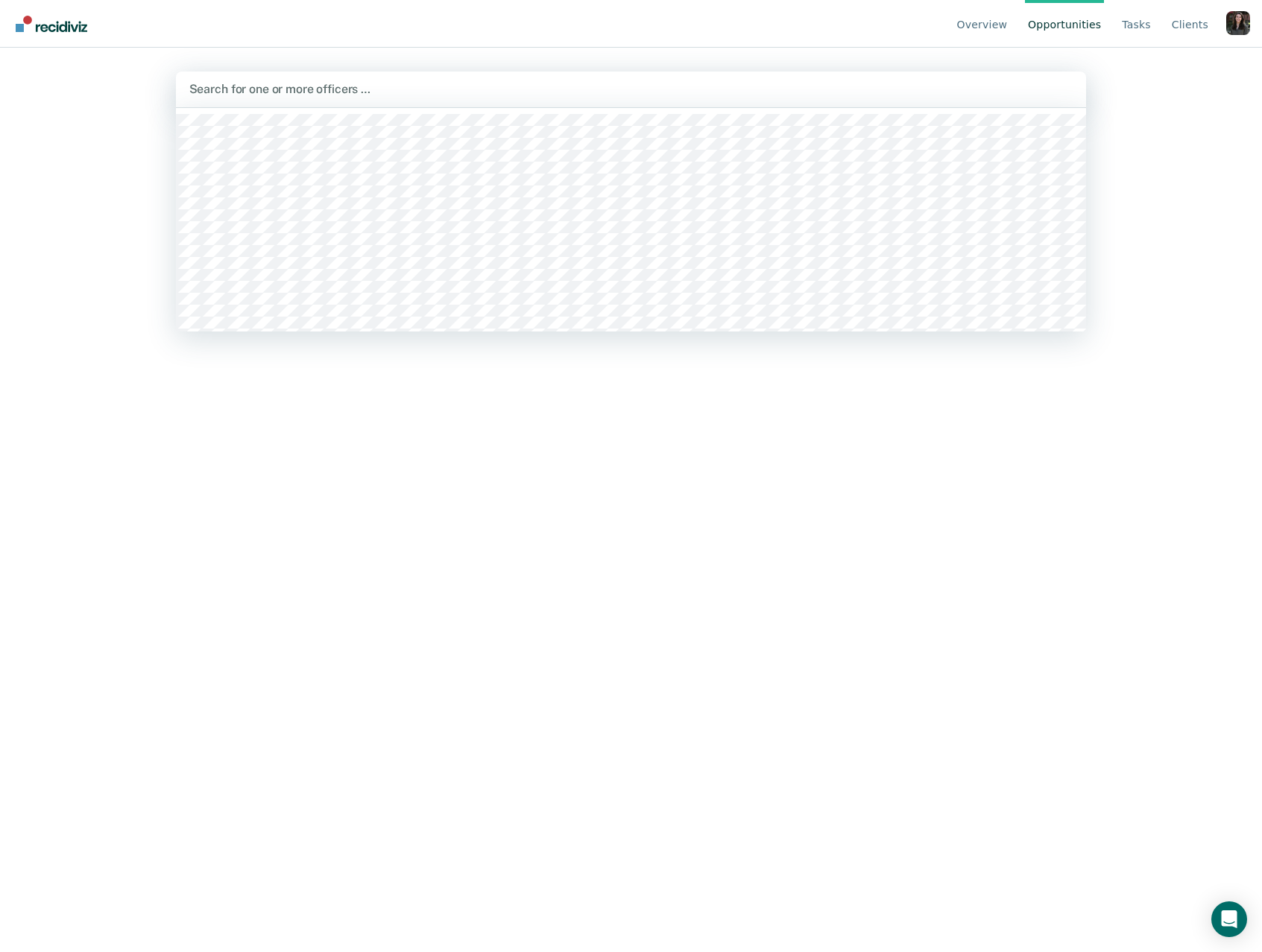
paste input "RASCO"
type input "RASCO"
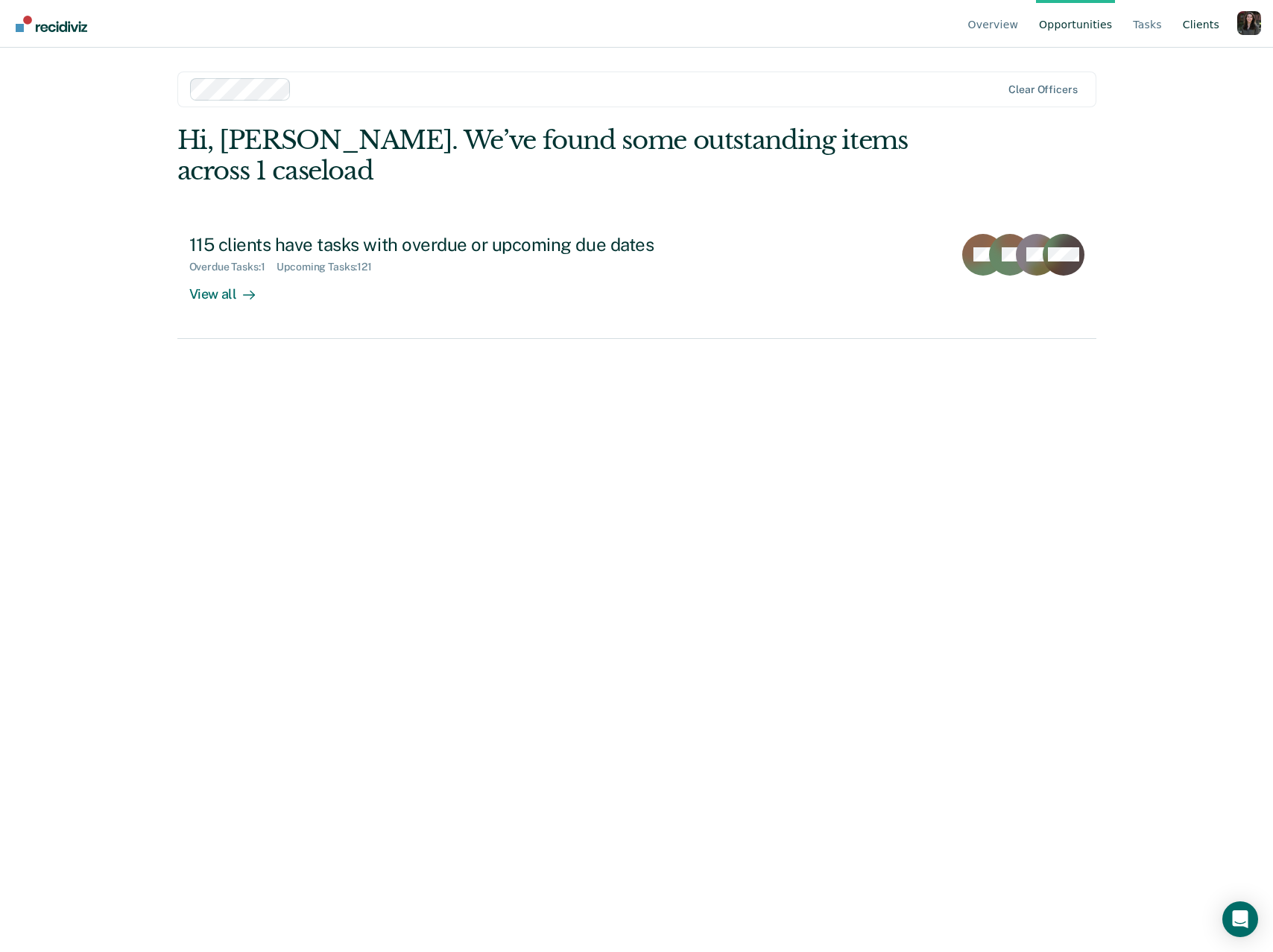
click at [1206, 28] on link "Client s" at bounding box center [1200, 24] width 42 height 48
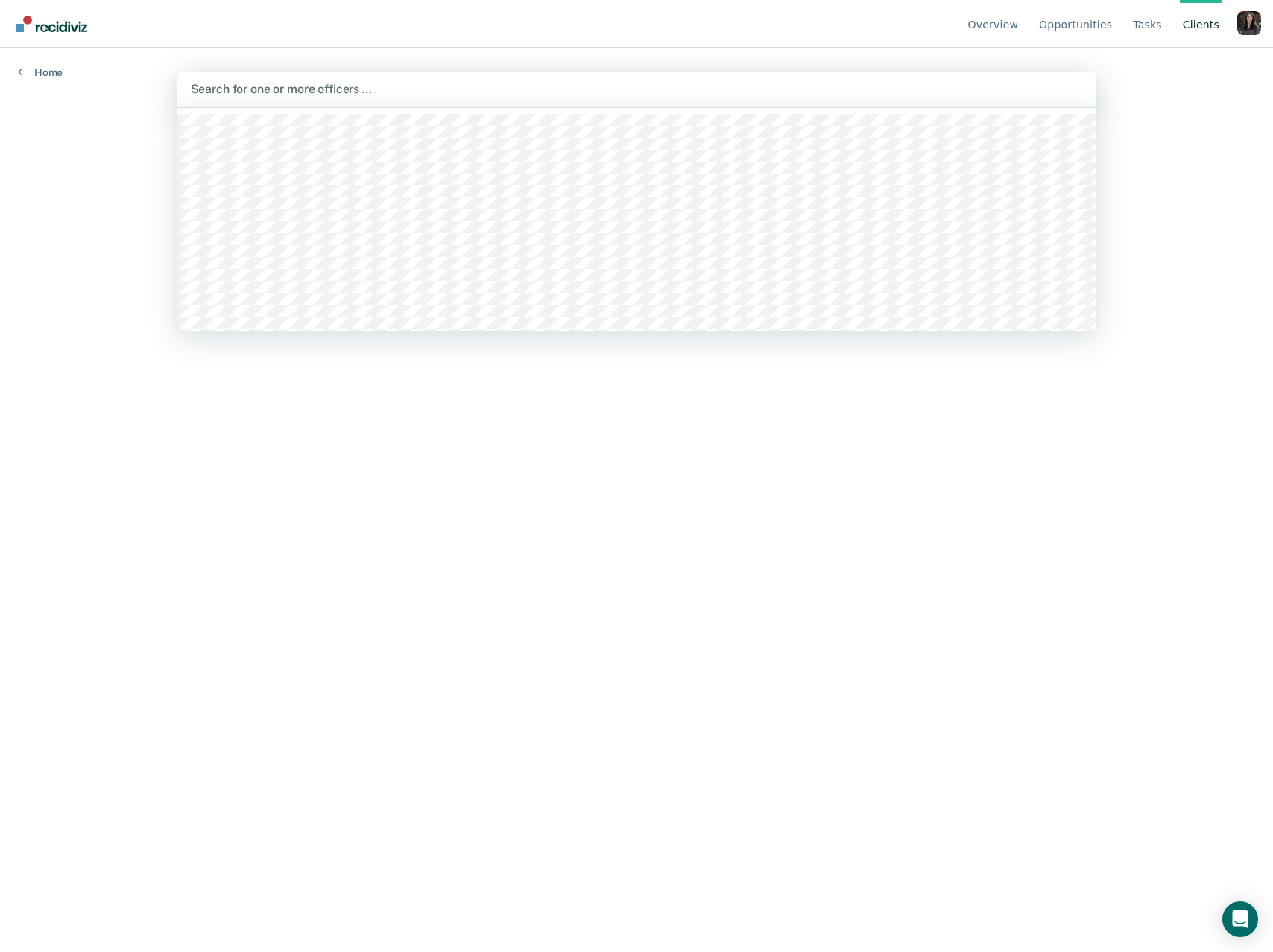
click at [282, 89] on div at bounding box center [636, 89] width 892 height 17
paste input "GREEN"
type input "GREEN"
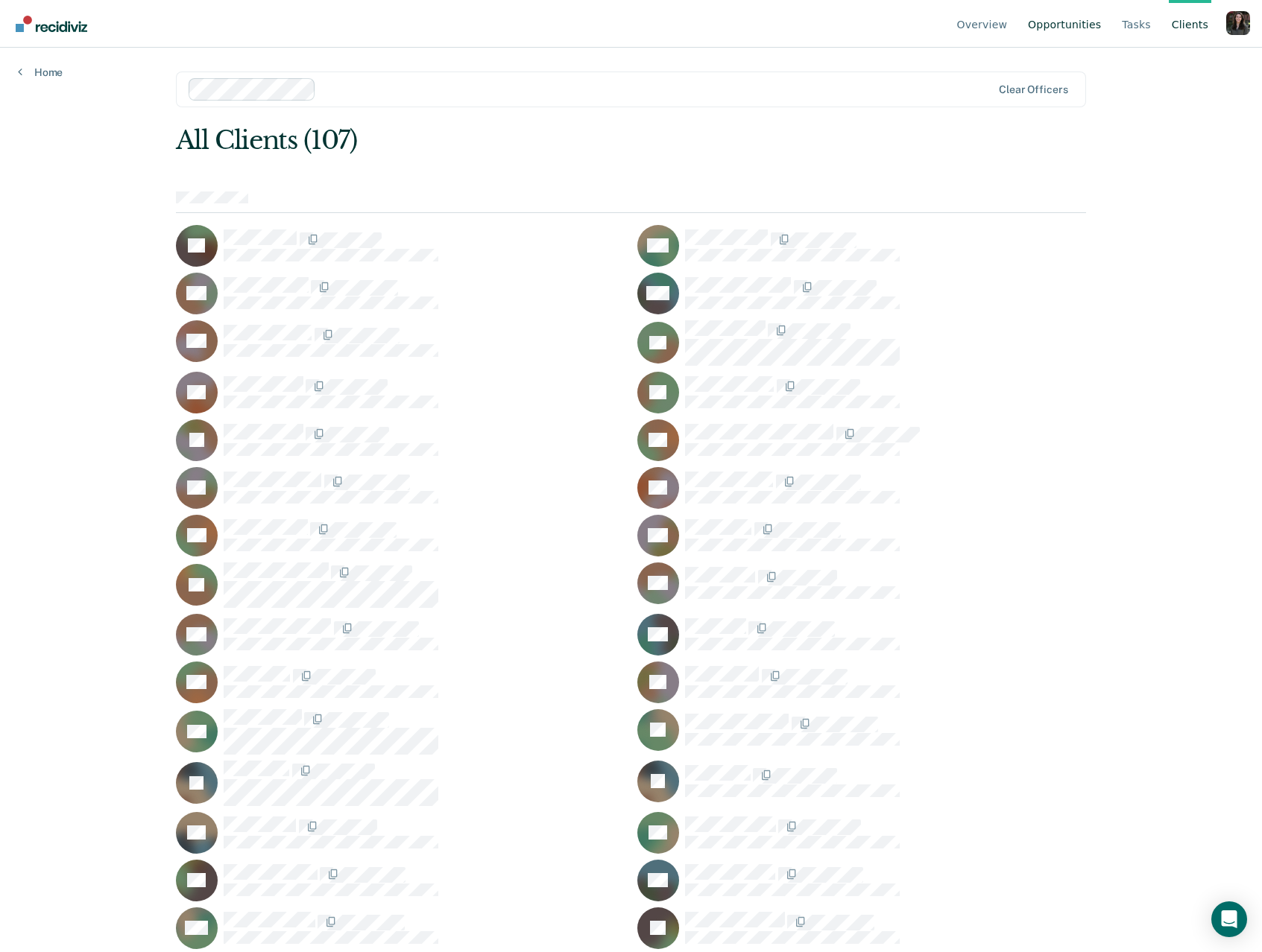
click at [1085, 30] on link "Opportunities" at bounding box center [1064, 24] width 79 height 48
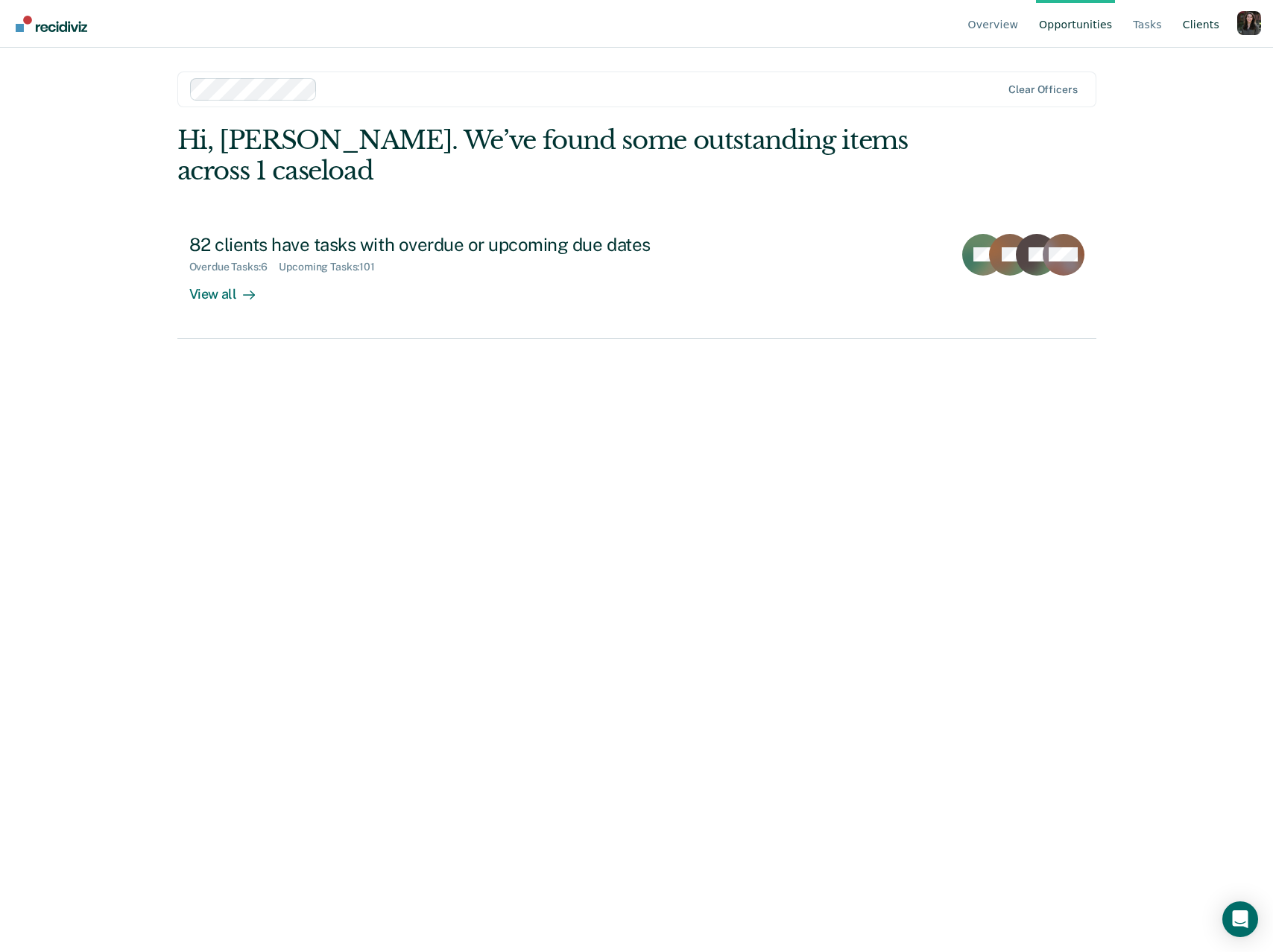
click at [1201, 34] on link "Client s" at bounding box center [1200, 24] width 42 height 48
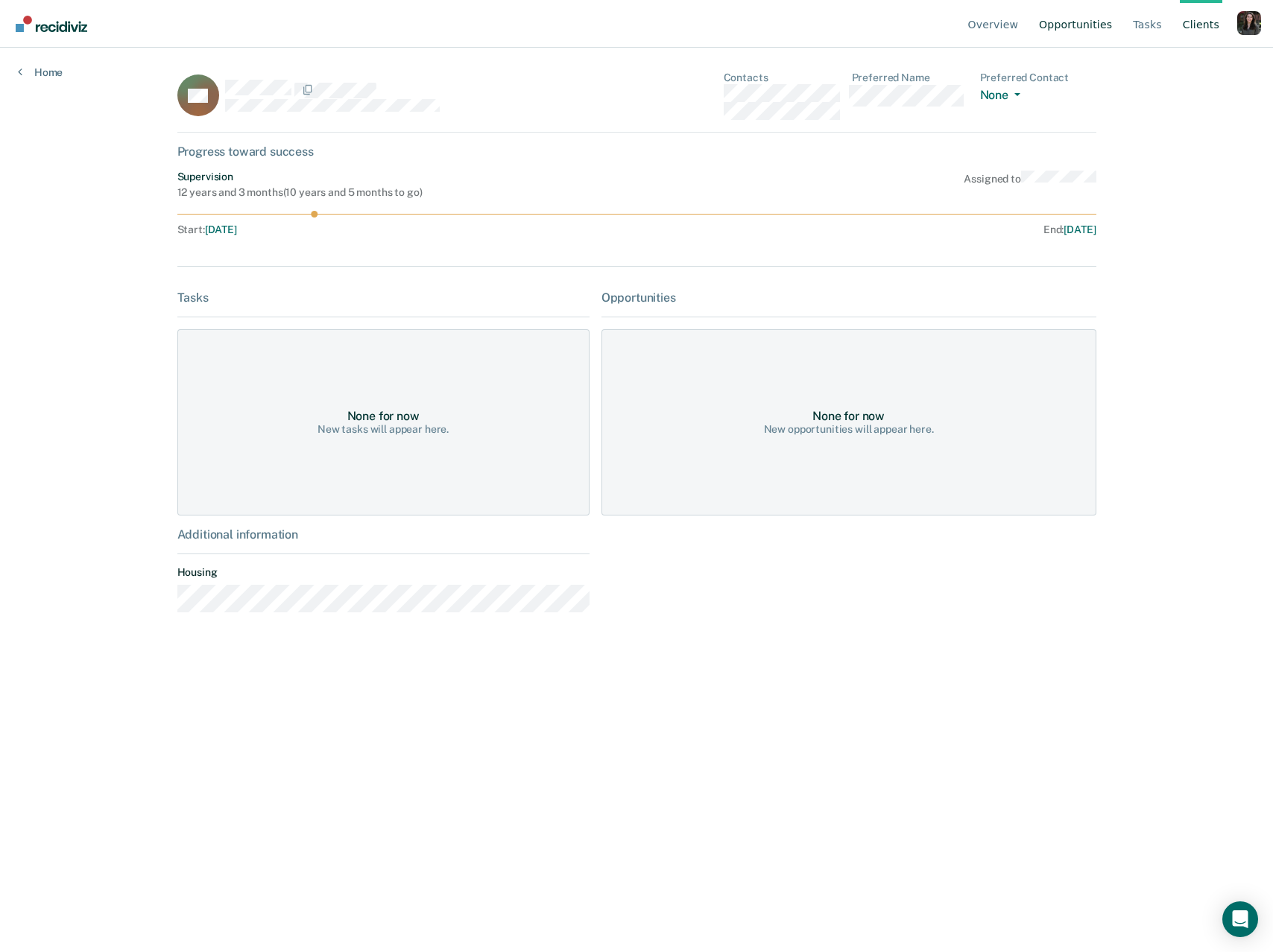
click at [1066, 24] on link "Opportunities" at bounding box center [1075, 24] width 79 height 48
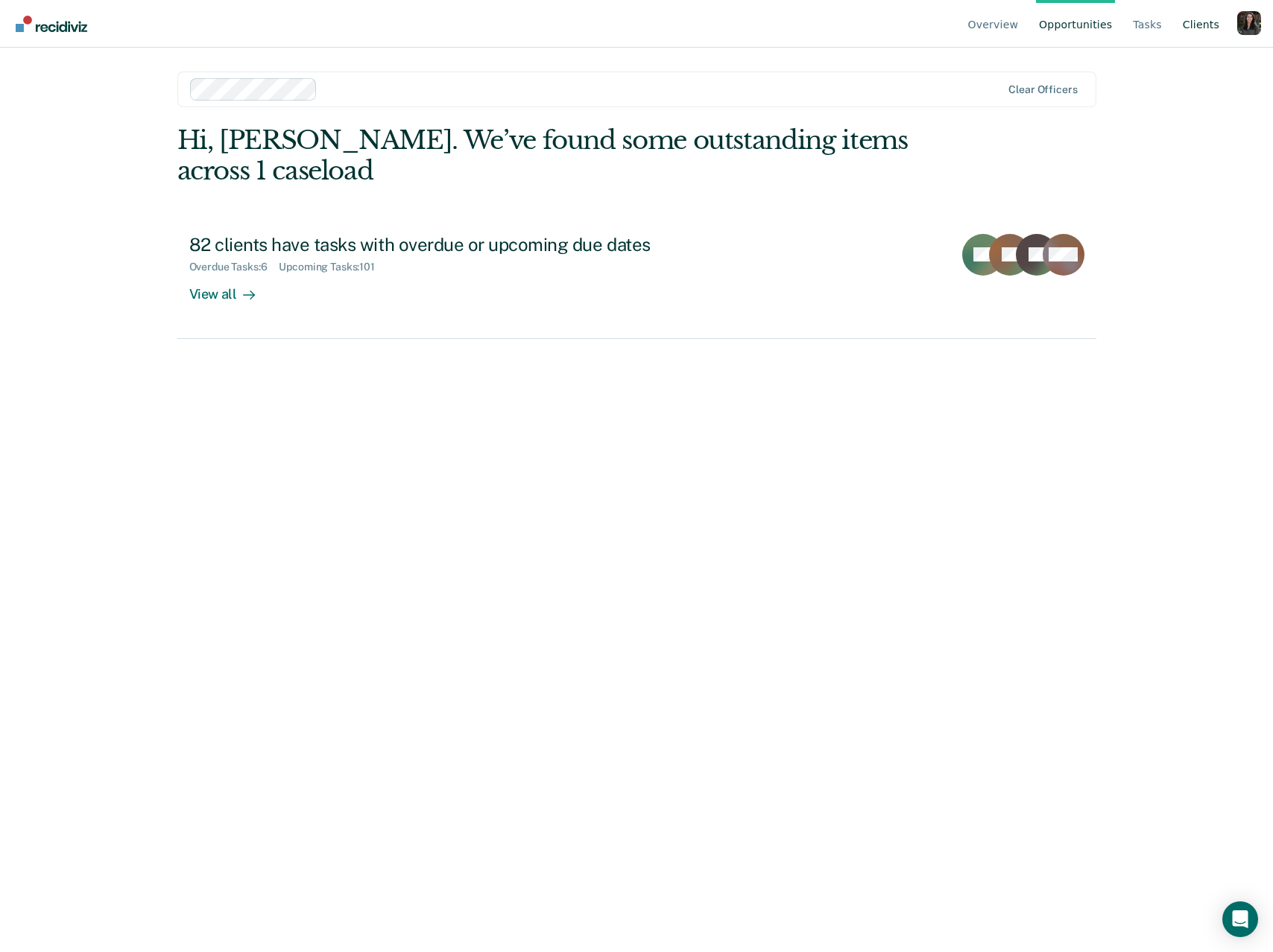
click at [1188, 27] on link "Client s" at bounding box center [1200, 24] width 42 height 48
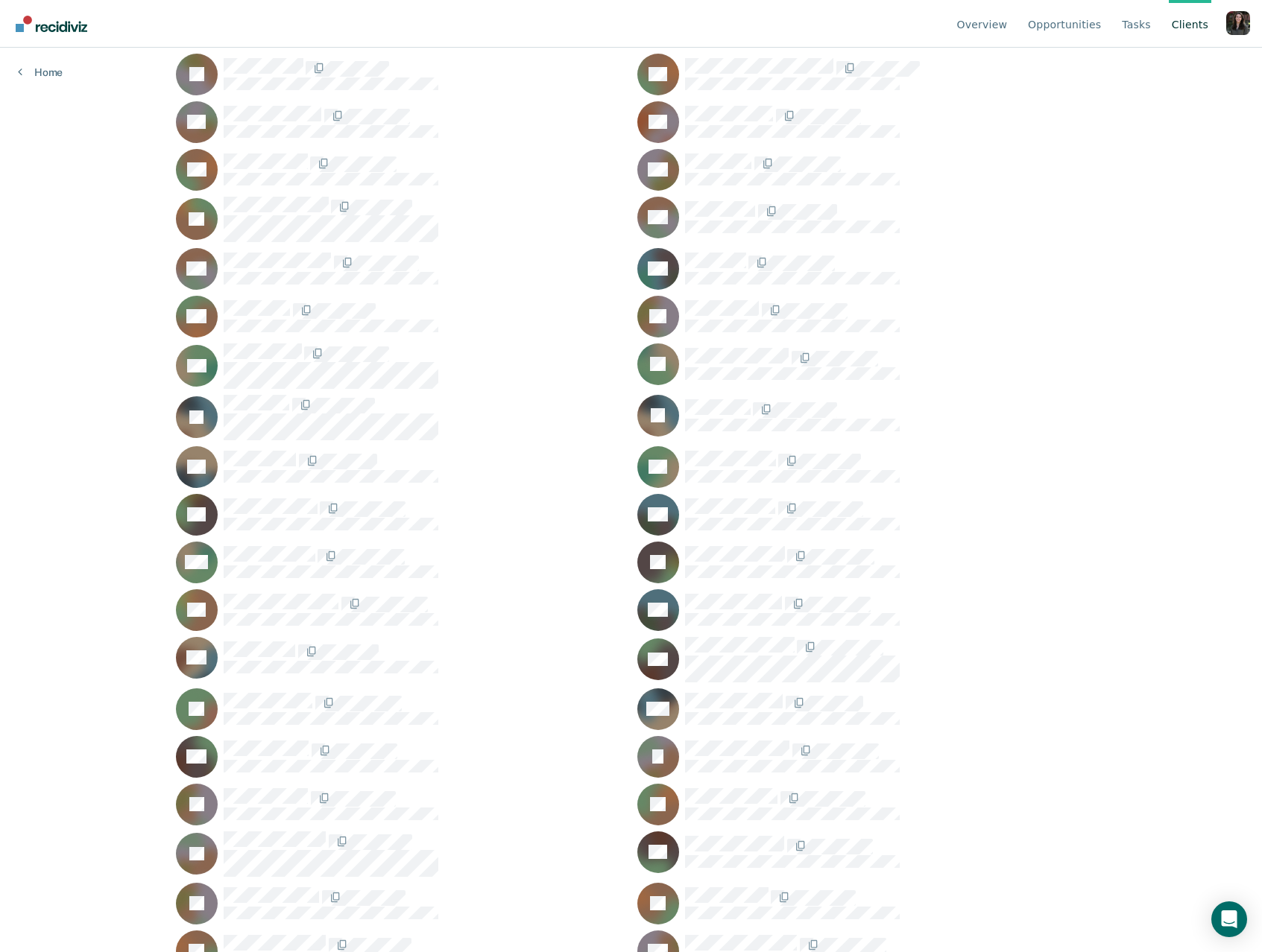
scroll to position [14, 0]
